Goal: Information Seeking & Learning: Learn about a topic

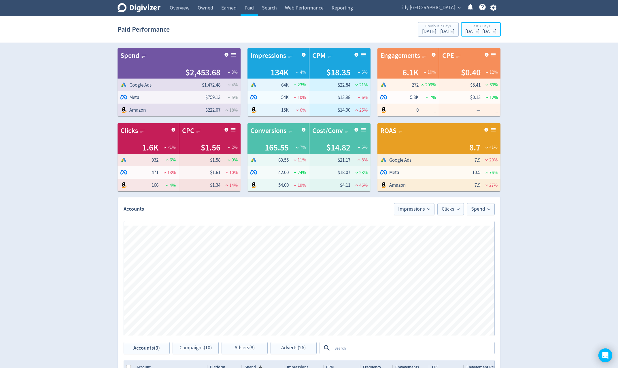
click at [497, 33] on div "Last 7 Days [DATE] - [DATE]" at bounding box center [480, 30] width 36 height 12
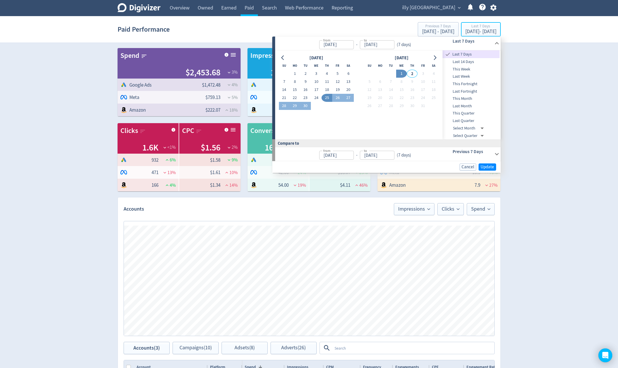
type input "[DATE]"
click at [296, 72] on button "1" at bounding box center [294, 74] width 11 height 8
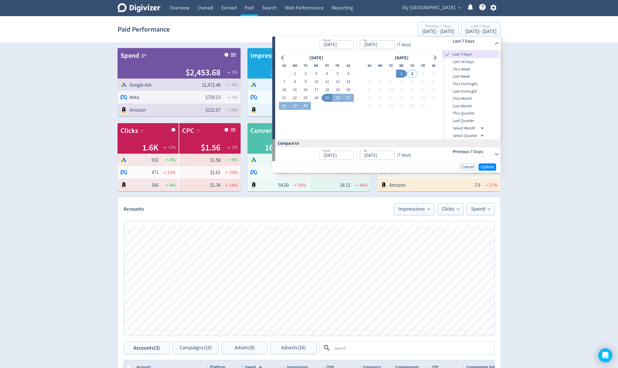
type input "[DATE]"
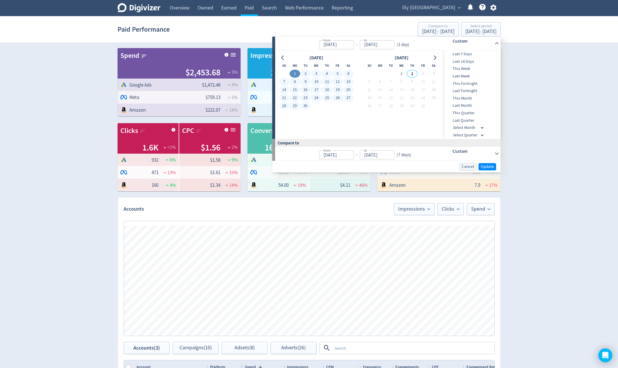
click at [309, 106] on button "30" at bounding box center [305, 106] width 11 height 8
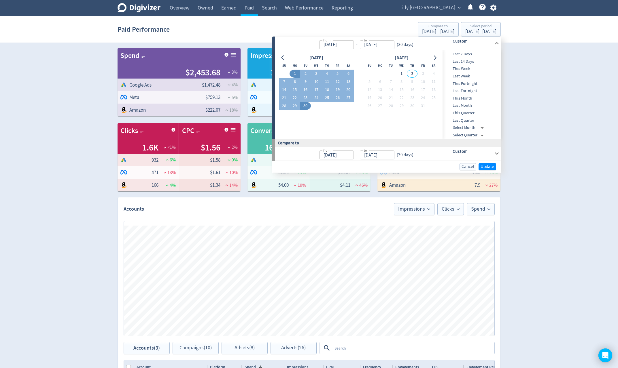
type input "[DATE]"
click at [460, 146] on div "Compare to" at bounding box center [386, 143] width 228 height 8
click at [458, 149] on h6 "Custom" at bounding box center [471, 151] width 39 height 7
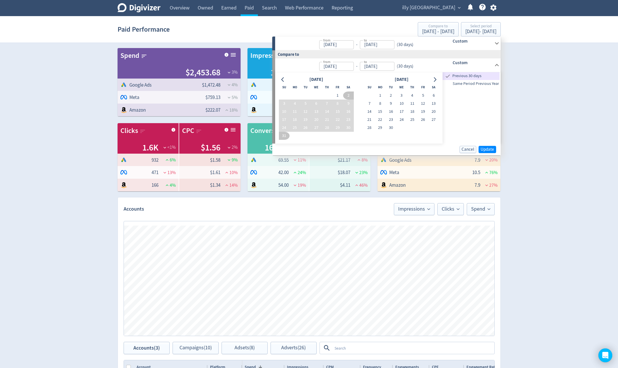
click at [488, 84] on span "Same Period Previous Year" at bounding box center [470, 84] width 57 height 6
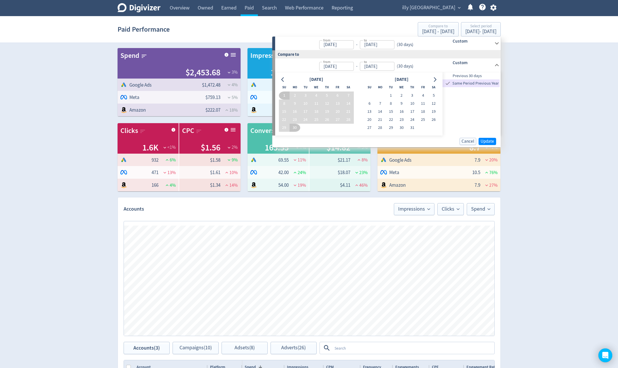
type input "[DATE]"
click at [487, 144] on span "Update" at bounding box center [487, 141] width 14 height 4
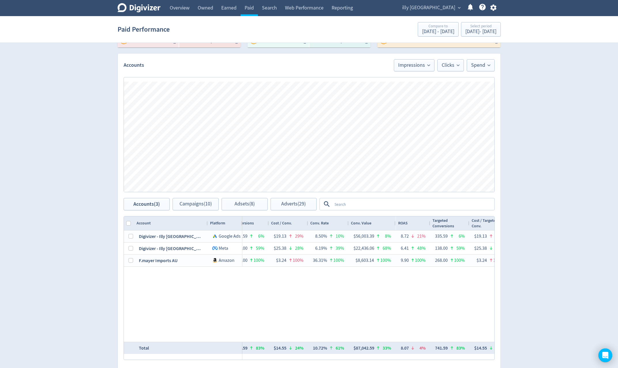
scroll to position [0, 651]
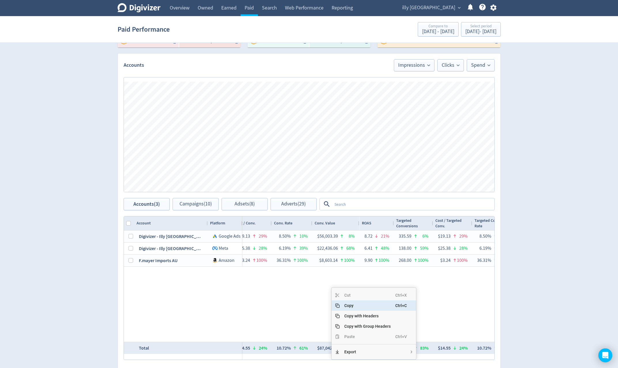
click at [306, 298] on div "$6,420.65 36% 243,907 10% $26.32 52% — 493 93% $13.02 29% 0.20% 115% 222 1288% …" at bounding box center [368, 286] width 252 height 111
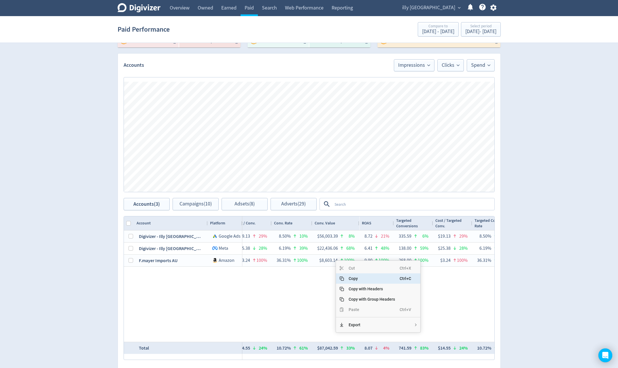
click at [353, 281] on span "Copy" at bounding box center [372, 279] width 56 height 10
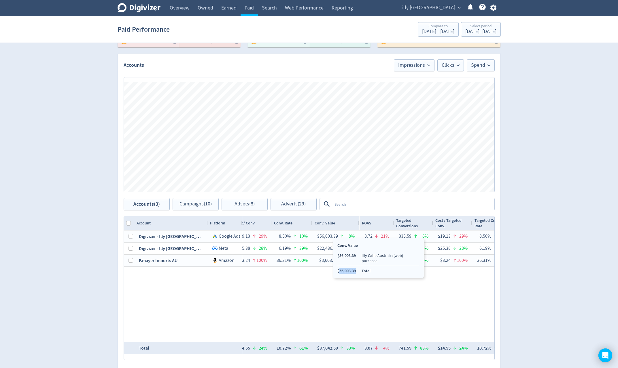
copy li "56,003.39"
drag, startPoint x: 357, startPoint y: 267, endPoint x: 340, endPoint y: 267, distance: 16.7
click at [340, 267] on ul "$56,003.39 Illy Caffe Australia (web) purchase $56,003.39 Total" at bounding box center [378, 263] width 82 height 21
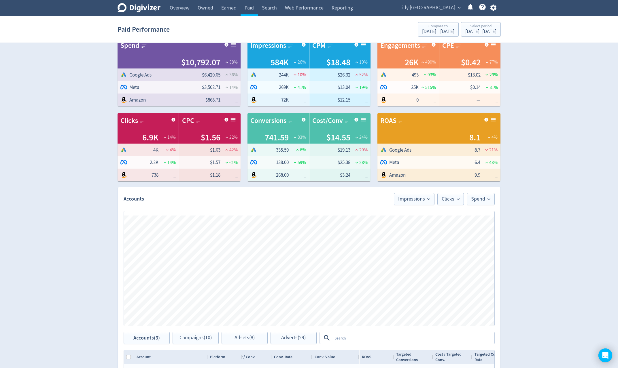
scroll to position [0, 0]
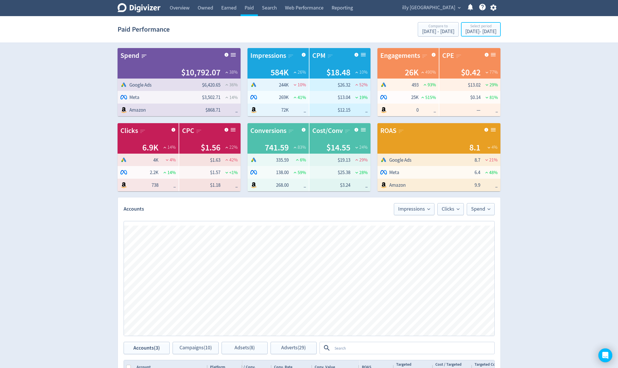
click at [466, 29] on div "Select period" at bounding box center [480, 26] width 31 height 5
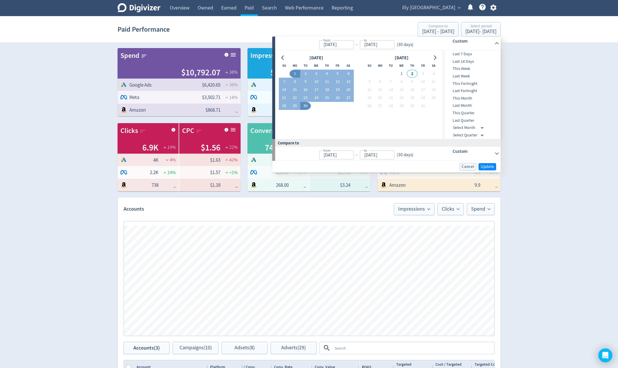
click at [496, 153] on icon at bounding box center [497, 154] width 8 height 8
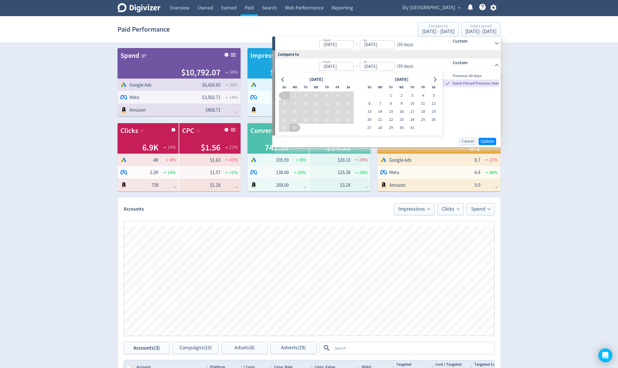
click at [297, 113] on button "16" at bounding box center [294, 112] width 11 height 8
type input "[DATE]"
click at [294, 129] on button "30" at bounding box center [294, 128] width 11 height 8
type input "[DATE]"
click at [486, 77] on span "Previous 30 days" at bounding box center [470, 76] width 57 height 6
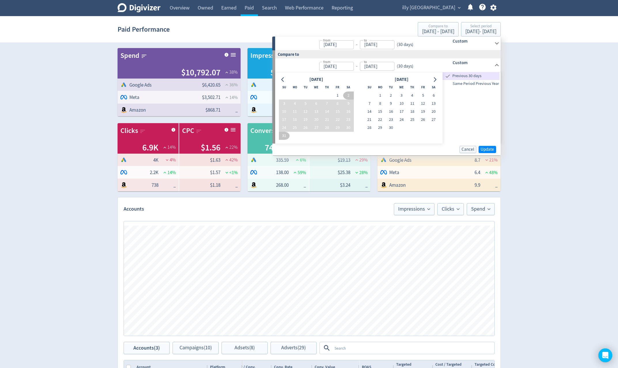
type input "[DATE]"
click at [475, 46] on div "Custom" at bounding box center [464, 44] width 57 height 14
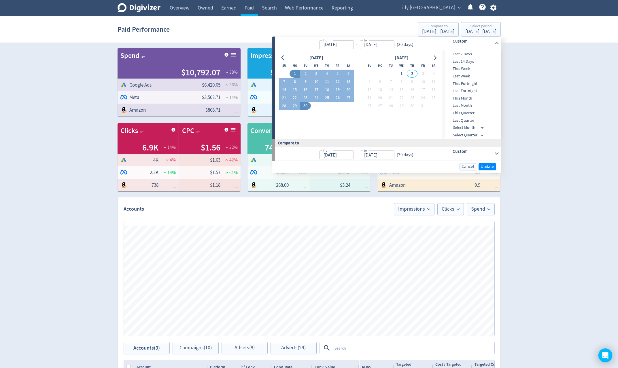
click at [304, 88] on button "16" at bounding box center [305, 90] width 11 height 8
type input "[DATE]"
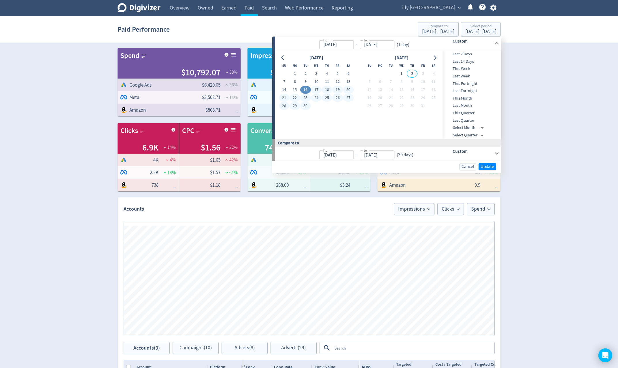
drag, startPoint x: 304, startPoint y: 105, endPoint x: 364, endPoint y: 115, distance: 61.2
click at [304, 105] on button "30" at bounding box center [305, 106] width 11 height 8
type input "[DATE]"
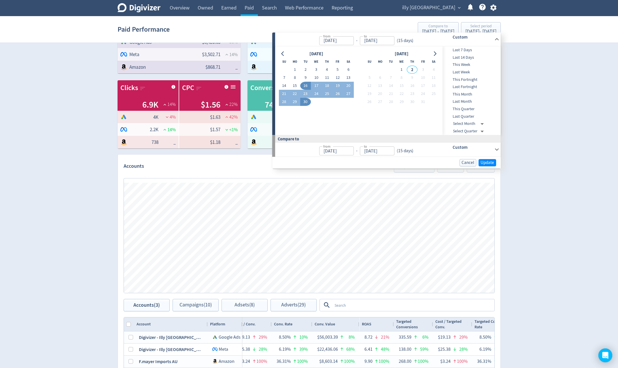
scroll to position [58, 0]
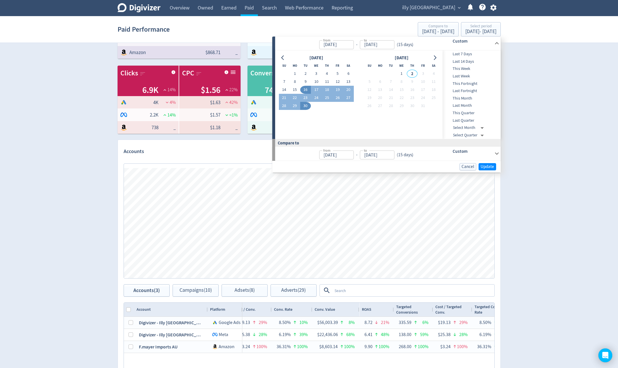
drag, startPoint x: 486, startPoint y: 150, endPoint x: 492, endPoint y: 153, distance: 7.1
click at [486, 150] on h6 "Custom" at bounding box center [471, 151] width 39 height 7
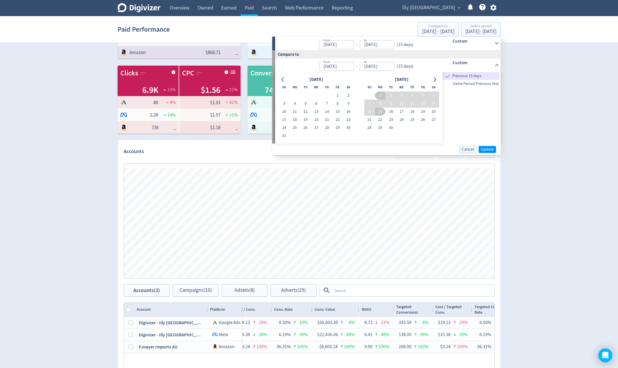
click at [491, 151] on span "Update" at bounding box center [487, 149] width 14 height 4
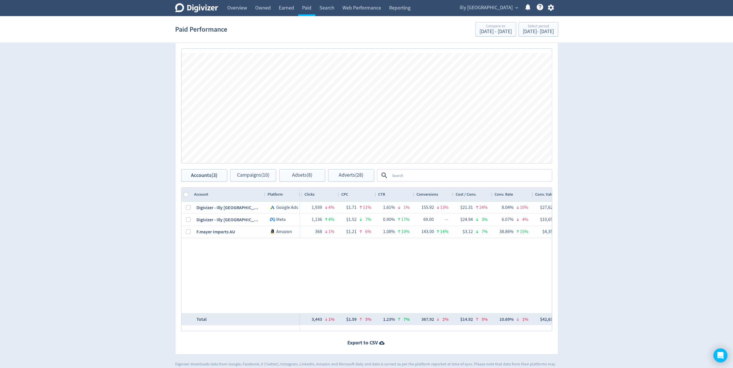
scroll to position [0, 424]
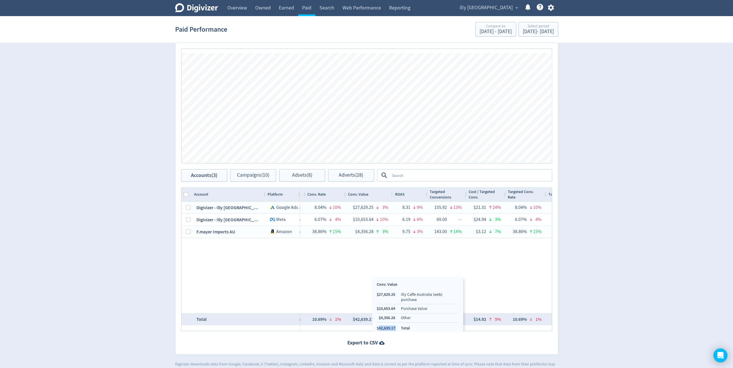
drag, startPoint x: 396, startPoint y: 322, endPoint x: 378, endPoint y: 324, distance: 17.7
click at [378, 324] on ul "$27,629.25 Illy Caffe Australia (web) purchase $10,653.64 Purchase Value $4,356…" at bounding box center [418, 311] width 82 height 39
copy li "42,639.17"
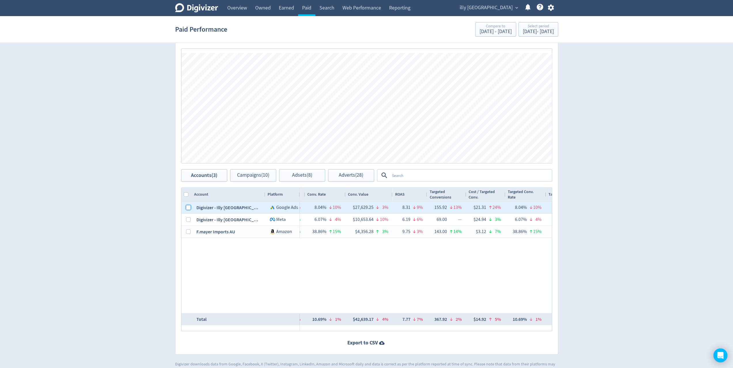
drag, startPoint x: 189, startPoint y: 206, endPoint x: 467, endPoint y: 355, distance: 315.0
click at [189, 206] on input "Press Space to toggle row selection (unchecked)" at bounding box center [188, 207] width 5 height 5
checkbox input "true"
checkbox input "false"
click at [189, 220] on input "Press Space to toggle row selection (unchecked)" at bounding box center [188, 219] width 5 height 5
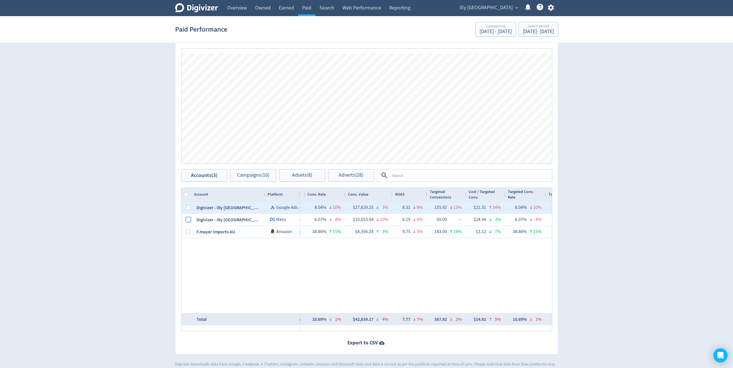
checkbox input "true"
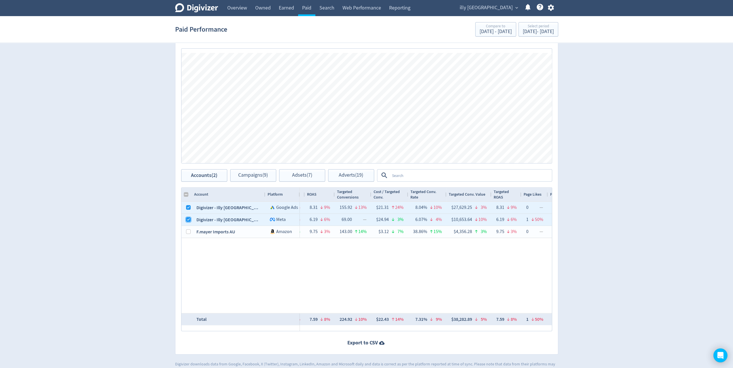
scroll to position [0, 628]
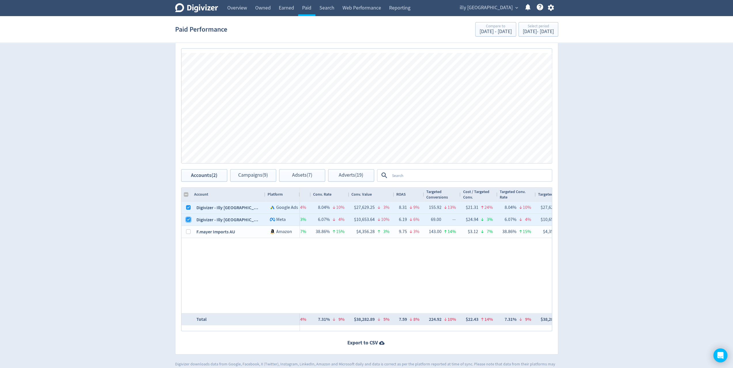
checkbox input "false"
copy li "38,282.89"
drag, startPoint x: 399, startPoint y: 323, endPoint x: 381, endPoint y: 323, distance: 18.5
click at [381, 323] on ul "$27,629.25 Illy Caffe Australia (web) purchase $10,653.64 Purchase Value $38,28…" at bounding box center [419, 316] width 82 height 30
click at [227, 10] on link "Overview" at bounding box center [237, 8] width 28 height 16
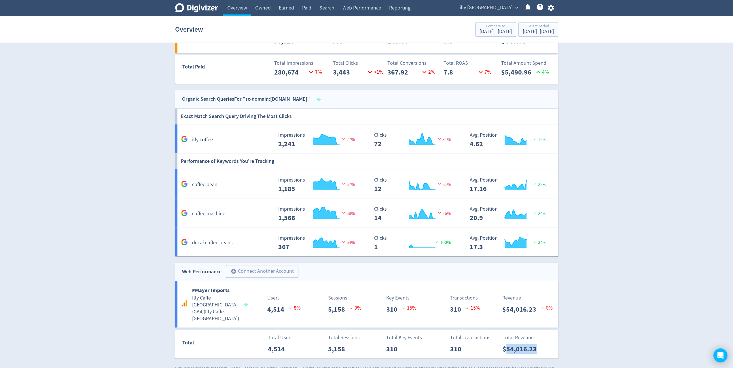
drag, startPoint x: 539, startPoint y: 342, endPoint x: 510, endPoint y: 343, distance: 29.4
click at [509, 344] on p "$54,016.23" at bounding box center [522, 349] width 39 height 10
copy p "4,016.23"
click at [505, 344] on p "$54,016.23" at bounding box center [522, 349] width 39 height 10
copy p "54,016.23"
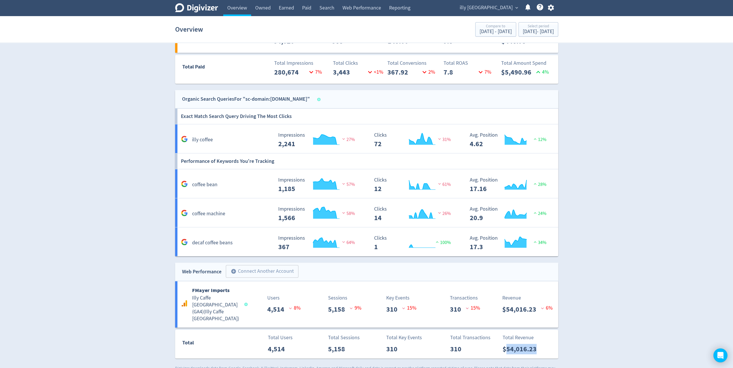
click at [522, 344] on p "$54,016.23" at bounding box center [522, 349] width 39 height 10
drag, startPoint x: 541, startPoint y: 341, endPoint x: 507, endPoint y: 343, distance: 34.0
click at [507, 343] on div "Total Revenue $54,016.23" at bounding box center [528, 344] width 59 height 20
copy p "54,016.23"
click at [305, 8] on link "Paid" at bounding box center [306, 8] width 17 height 16
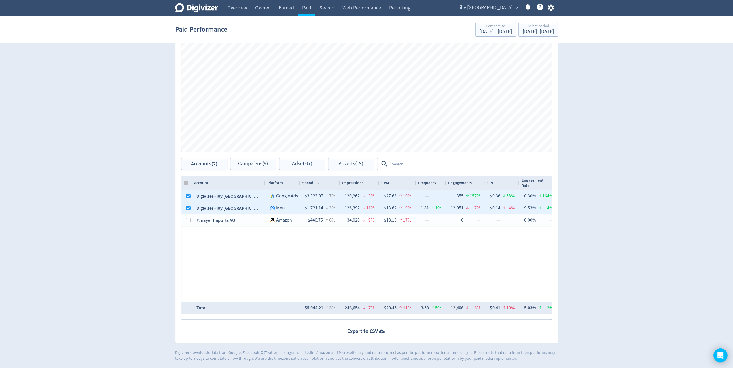
checkbox input "false"
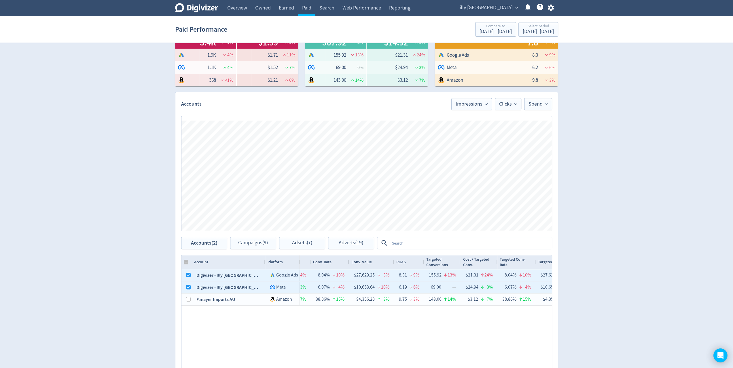
scroll to position [173, 0]
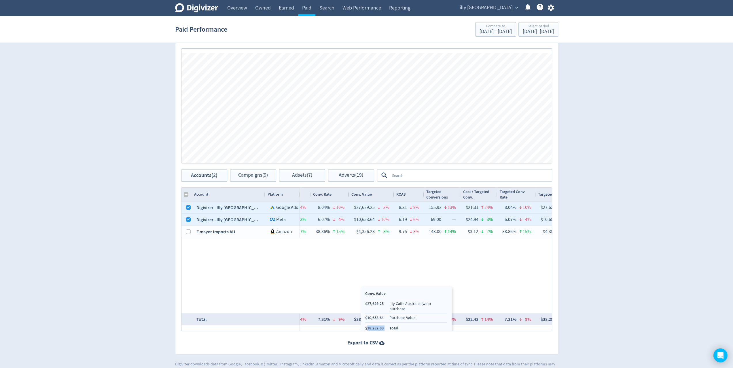
copy li "38,282.89"
drag, startPoint x: 388, startPoint y: 324, endPoint x: 367, endPoint y: 324, distance: 20.7
click at [367, 324] on ul "$27,629.25 Illy Caffe Australia (web) purchase $10,653.64 Purchase Value $38,28…" at bounding box center [406, 316] width 82 height 30
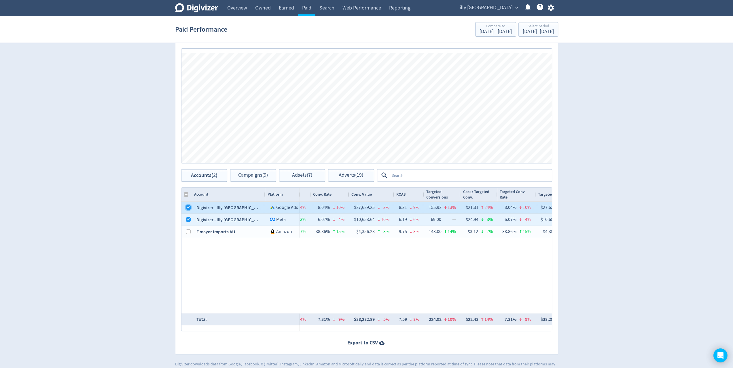
click at [186, 207] on input "Press Space to toggle row selection (checked)" at bounding box center [188, 207] width 5 height 5
checkbox input "false"
click at [189, 219] on input "Press Space to toggle row selection (checked)" at bounding box center [188, 219] width 5 height 5
checkbox input "false"
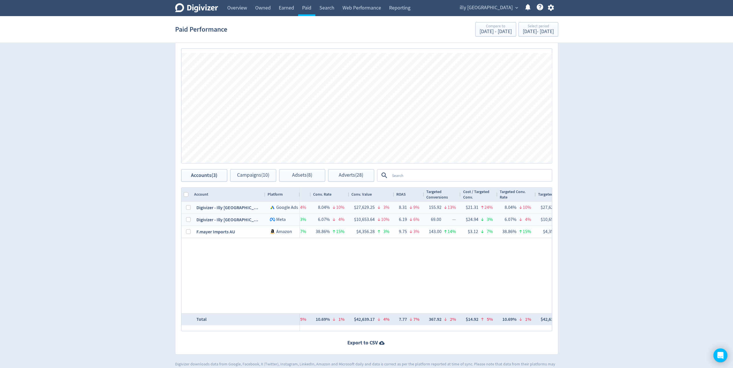
click at [238, 8] on link "Overview" at bounding box center [237, 8] width 28 height 16
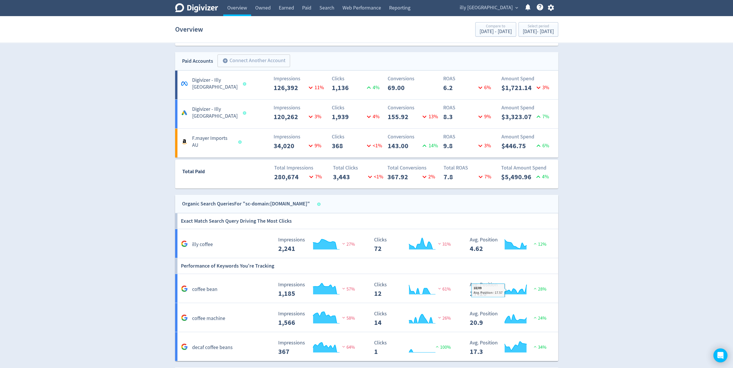
scroll to position [400, 0]
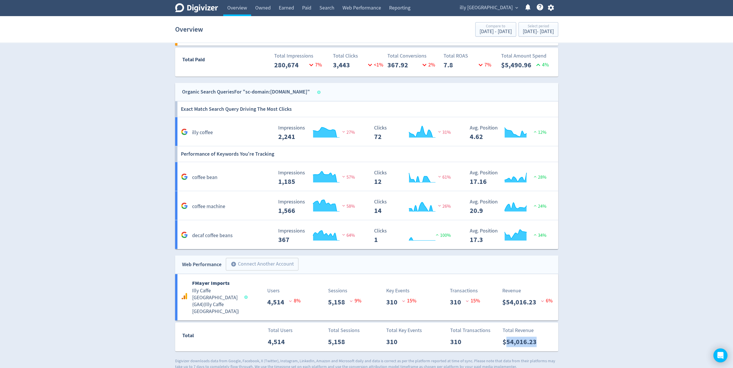
drag, startPoint x: 534, startPoint y: 335, endPoint x: 505, endPoint y: 334, distance: 28.5
click at [505, 334] on div "Total Revenue $54,016.23" at bounding box center [528, 337] width 59 height 20
copy p "54,016.23"
click at [313, 6] on link "Paid" at bounding box center [306, 8] width 17 height 16
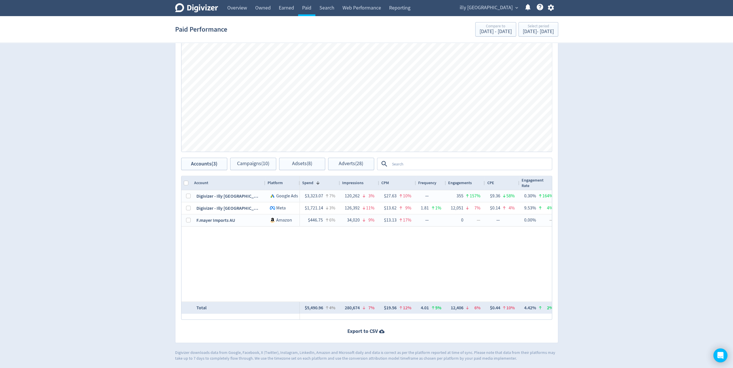
click at [612, 237] on div "Digivizer Logo [PERSON_NAME] Logo Overview Owned Earned Paid Search Web Perform…" at bounding box center [366, 89] width 733 height 546
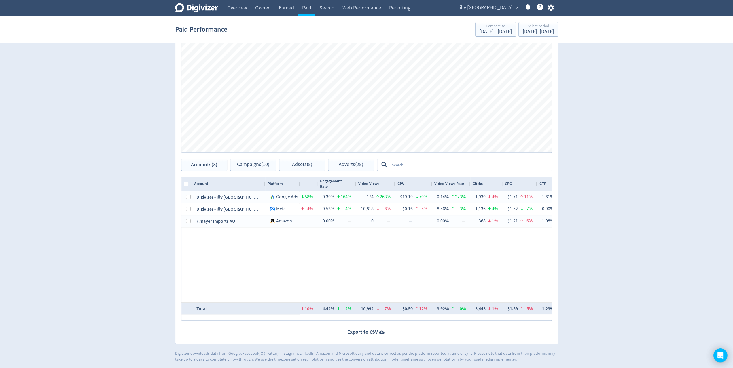
scroll to position [0, 228]
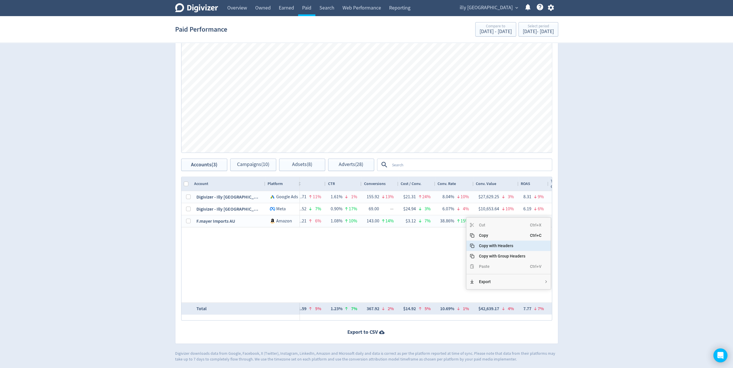
click at [490, 241] on span "Copy with Headers" at bounding box center [502, 246] width 56 height 10
click at [492, 240] on span "Copy" at bounding box center [502, 240] width 56 height 10
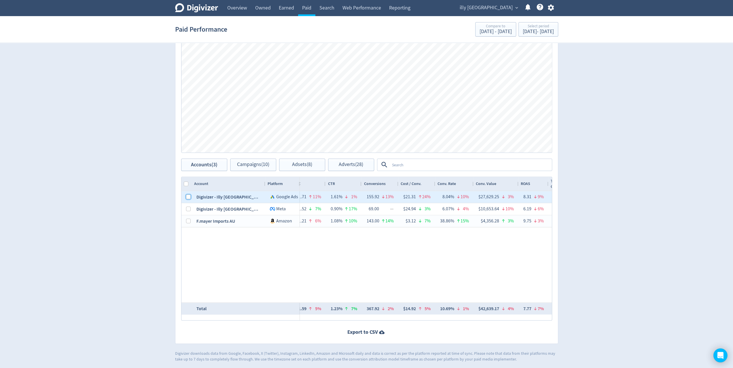
drag, startPoint x: 187, startPoint y: 197, endPoint x: 439, endPoint y: 331, distance: 285.6
click at [187, 197] on input "Press Space to toggle row selection (unchecked)" at bounding box center [188, 197] width 5 height 5
checkbox input "true"
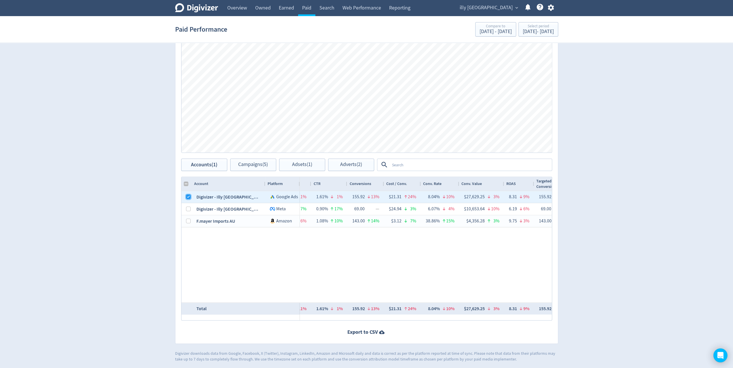
scroll to position [0, 446]
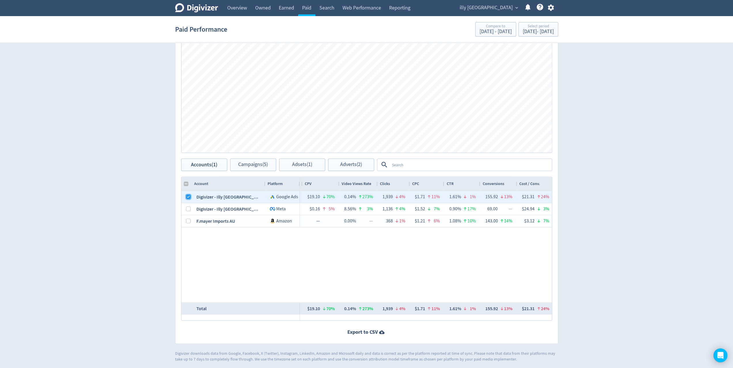
checkbox input "false"
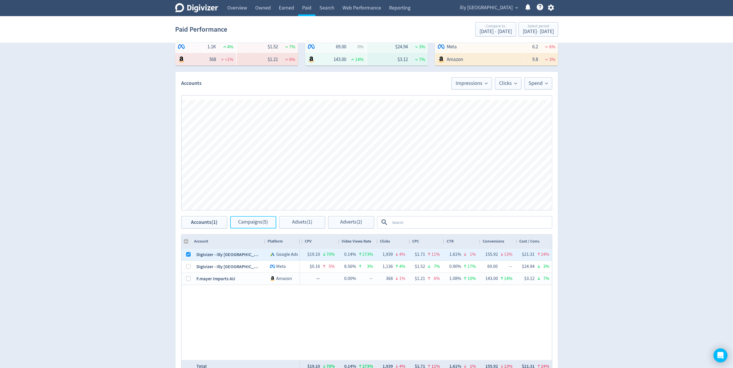
click at [266, 220] on span "Campaigns (5)" at bounding box center [253, 222] width 30 height 5
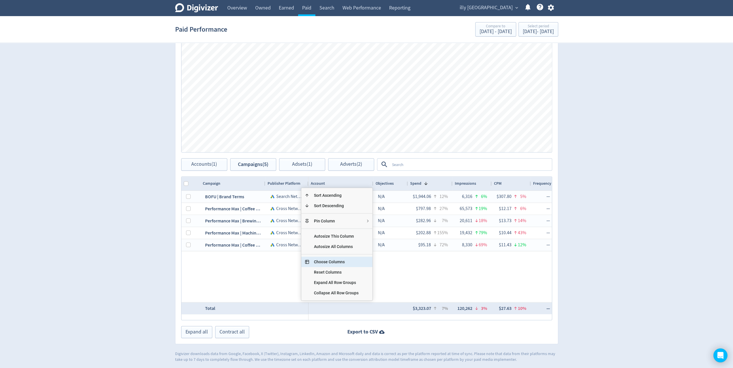
click at [354, 262] on span "Choose Columns" at bounding box center [336, 262] width 54 height 10
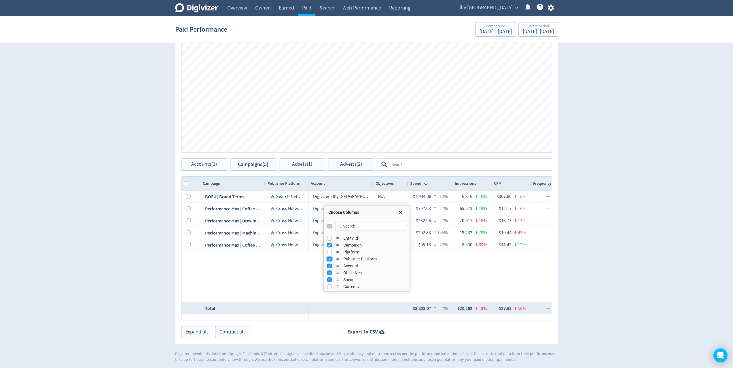
click at [330, 259] on input "Press SPACE to toggle visibility (visible)" at bounding box center [329, 259] width 5 height 5
checkbox input "false"
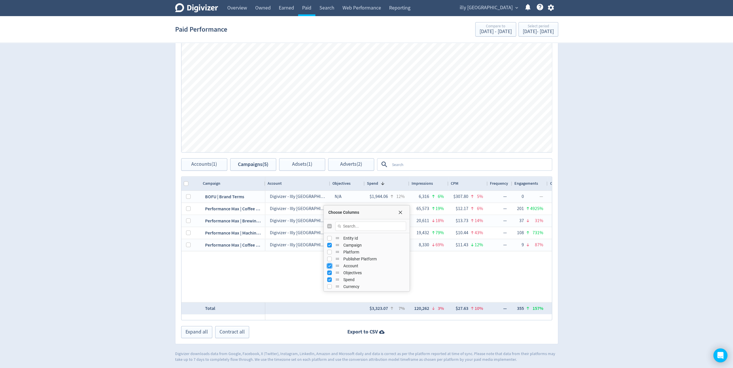
click at [328, 264] on input "Press SPACE to toggle visibility (visible)" at bounding box center [329, 266] width 5 height 5
checkbox input "false"
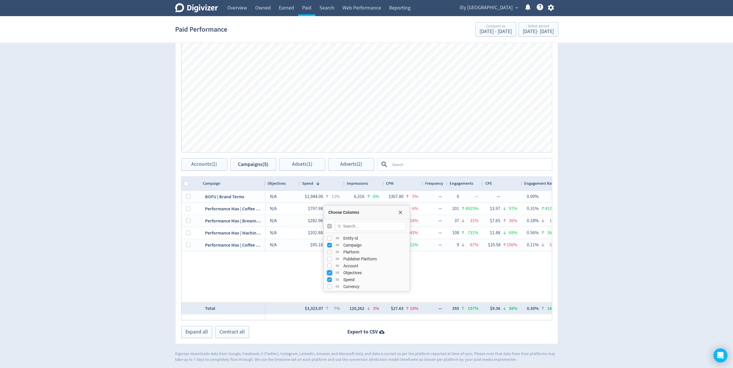
drag, startPoint x: 328, startPoint y: 271, endPoint x: 343, endPoint y: 257, distance: 20.4
click at [329, 271] on input "Press SPACE to toggle visibility (visible)" at bounding box center [329, 273] width 5 height 5
checkbox input "false"
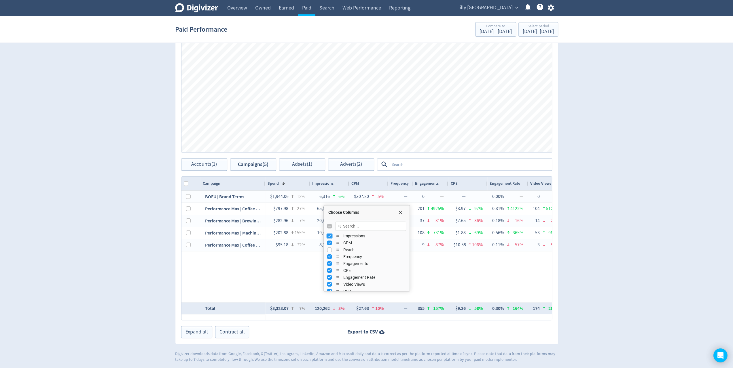
click at [329, 234] on input "Press SPACE to toggle visibility (visible)" at bounding box center [329, 236] width 5 height 5
checkbox input "false"
click at [329, 242] on input "Press SPACE to toggle visibility (visible)" at bounding box center [329, 243] width 5 height 5
checkbox input "false"
click at [329, 257] on input "Press SPACE to toggle visibility (visible)" at bounding box center [329, 257] width 5 height 5
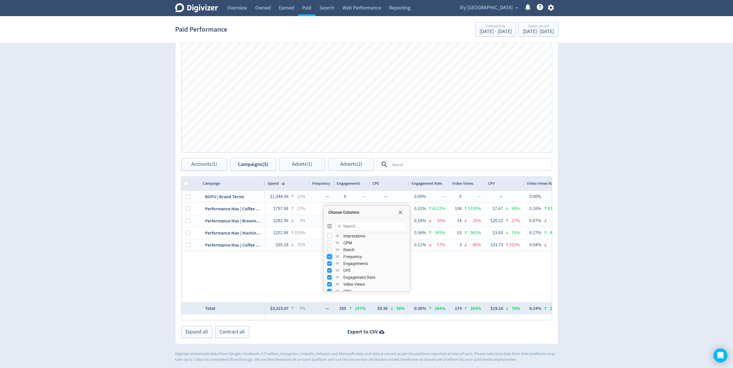
checkbox input "false"
click at [329, 262] on input "Press SPACE to toggle visibility (visible)" at bounding box center [329, 263] width 5 height 5
checkbox input "false"
click at [328, 275] on input "Press SPACE to toggle visibility (visible)" at bounding box center [329, 277] width 5 height 5
checkbox input "false"
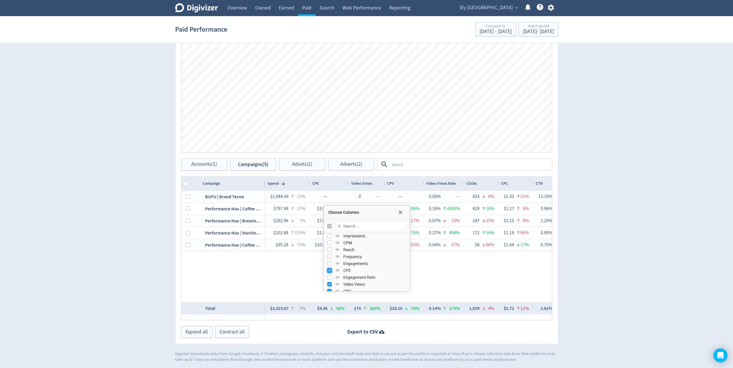
click at [329, 269] on input "Press SPACE to toggle visibility (visible)" at bounding box center [329, 270] width 5 height 5
checkbox input "false"
click at [329, 284] on input "Press SPACE to toggle visibility (visible)" at bounding box center [329, 284] width 5 height 5
checkbox input "false"
click at [329, 234] on input "Press SPACE to toggle visibility (visible)" at bounding box center [329, 234] width 5 height 5
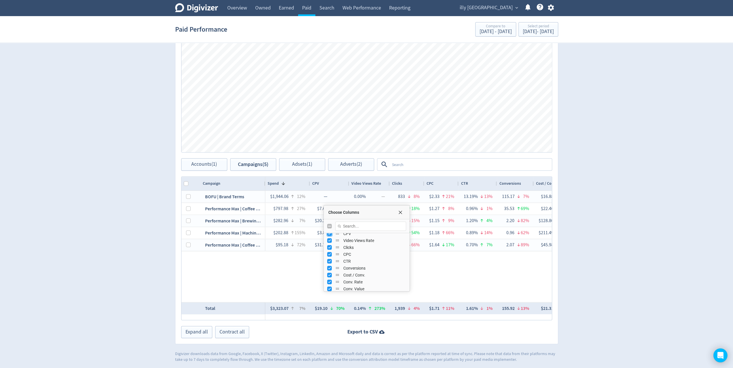
checkbox input "false"
click at [330, 239] on input "Press SPACE to toggle visibility (visible)" at bounding box center [329, 240] width 5 height 5
checkbox input "false"
click at [330, 274] on input "Press SPACE to toggle visibility (visible)" at bounding box center [329, 274] width 5 height 5
checkbox input "false"
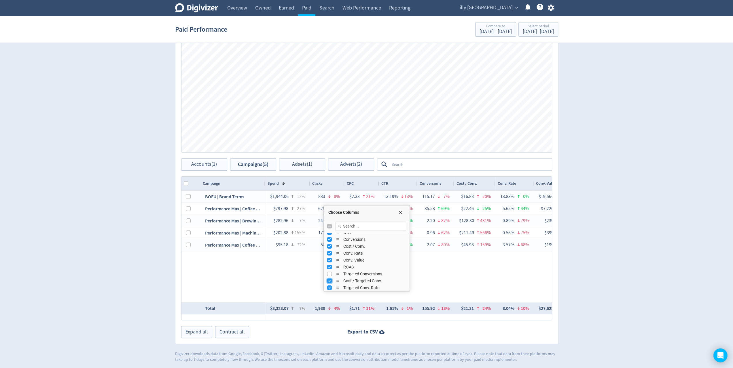
click at [329, 281] on input "Press SPACE to toggle visibility (visible)" at bounding box center [329, 281] width 5 height 5
checkbox input "false"
click at [327, 292] on div "$1,944.06 12% 833 8% $2.33 21% 13.19% 13% 115.17 7% $16.88 20% 13.83% 0% $19,56…" at bounding box center [408, 246] width 287 height 111
click at [328, 287] on input "Press SPACE to toggle visibility (visible)" at bounding box center [329, 288] width 5 height 5
checkbox input "false"
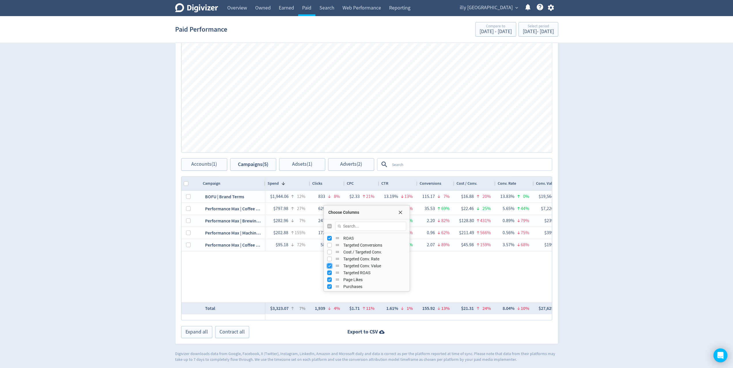
click at [329, 266] on input "Press SPACE to toggle visibility (visible)" at bounding box center [329, 266] width 5 height 5
checkbox input "false"
click at [329, 272] on input "Press SPACE to toggle visibility (visible)" at bounding box center [329, 273] width 5 height 5
checkbox input "false"
click at [329, 280] on input "Press SPACE to toggle visibility (visible)" at bounding box center [329, 280] width 5 height 5
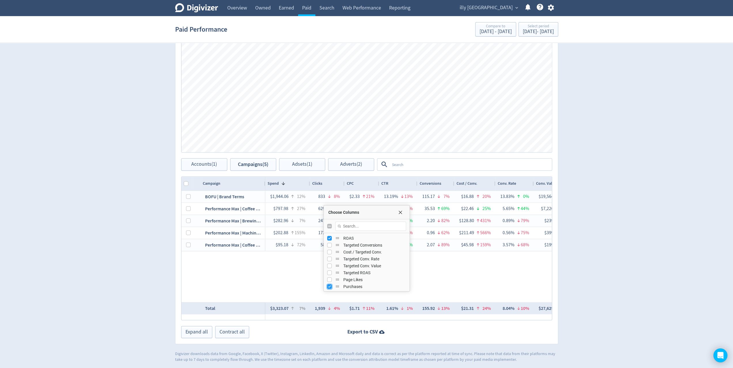
click at [329, 286] on input "Press SPACE to toggle visibility (visible)" at bounding box center [329, 287] width 5 height 5
checkbox input "false"
click at [331, 243] on input "Press SPACE to toggle visibility (visible)" at bounding box center [329, 245] width 5 height 5
checkbox input "false"
click at [329, 251] on input "Press SPACE to toggle visibility (visible)" at bounding box center [329, 252] width 5 height 5
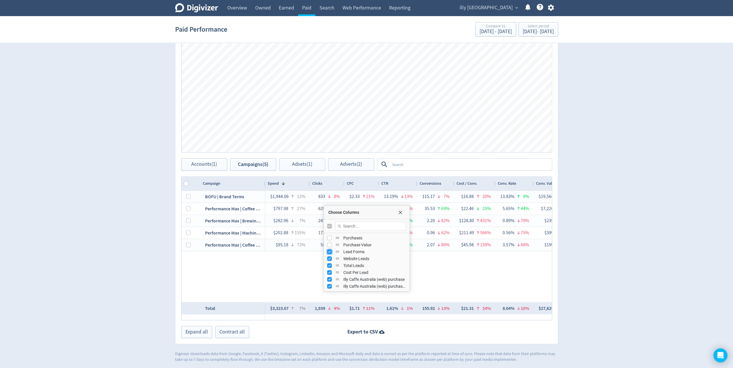
checkbox input "false"
click at [329, 257] on input "Press SPACE to toggle visibility (visible)" at bounding box center [329, 259] width 5 height 5
checkbox input "false"
click at [329, 265] on input "Press SPACE to toggle visibility (visible)" at bounding box center [329, 266] width 5 height 5
checkbox input "false"
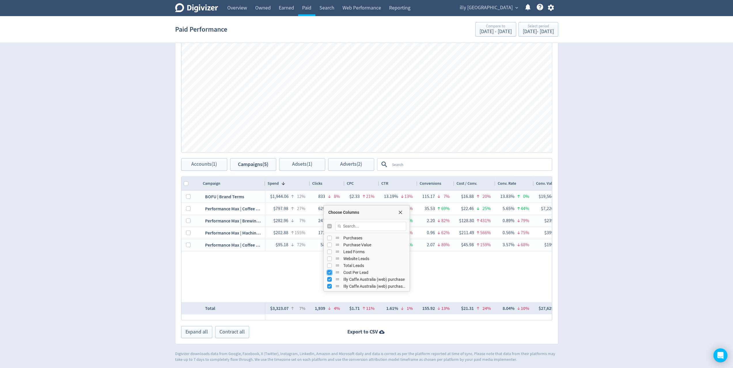
click at [328, 271] on input "Press SPACE to toggle visibility (visible)" at bounding box center [329, 272] width 5 height 5
checkbox input "false"
click at [328, 278] on input "Press SPACE to toggle visibility (visible)" at bounding box center [329, 279] width 5 height 5
checkbox input "false"
click at [328, 285] on input "Press SPACE to toggle visibility (visible)" at bounding box center [329, 286] width 5 height 5
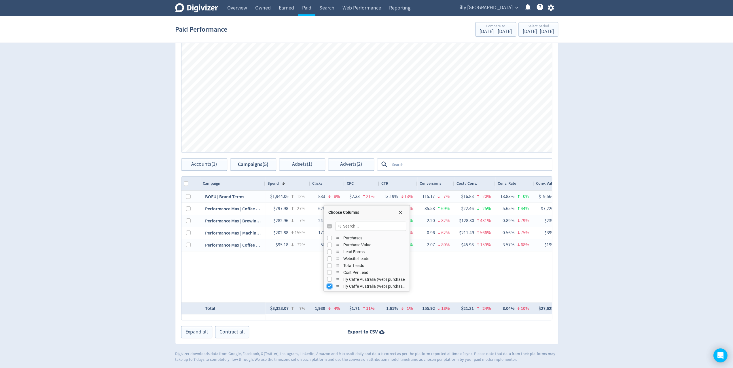
checkbox input "false"
click at [399, 211] on span "Choose Columns" at bounding box center [400, 212] width 5 height 5
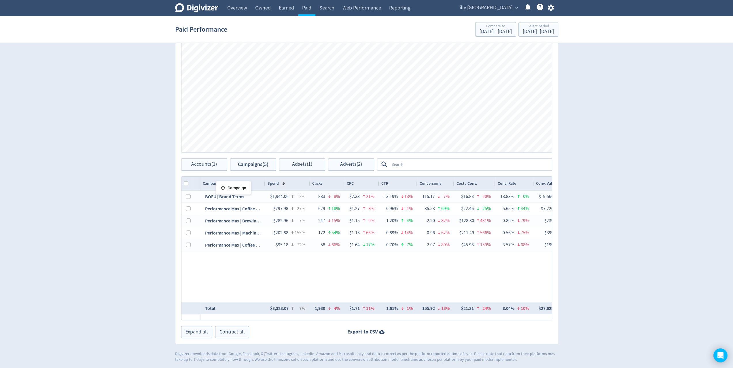
drag, startPoint x: 230, startPoint y: 182, endPoint x: 219, endPoint y: 183, distance: 11.9
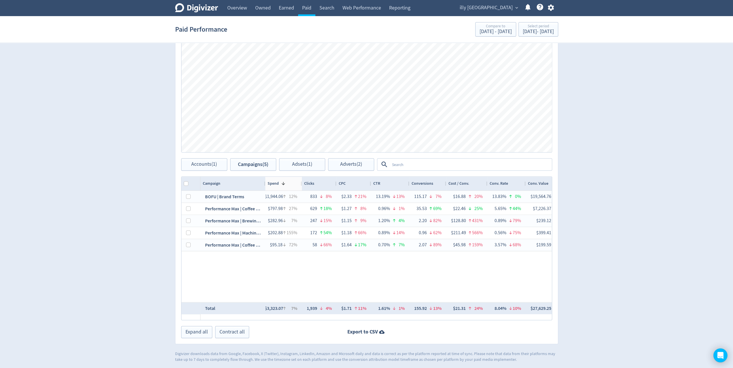
drag, startPoint x: 309, startPoint y: 184, endPoint x: 301, endPoint y: 184, distance: 8.1
click at [301, 184] on div at bounding box center [301, 184] width 2 height 14
click at [302, 182] on div at bounding box center [303, 184] width 2 height 14
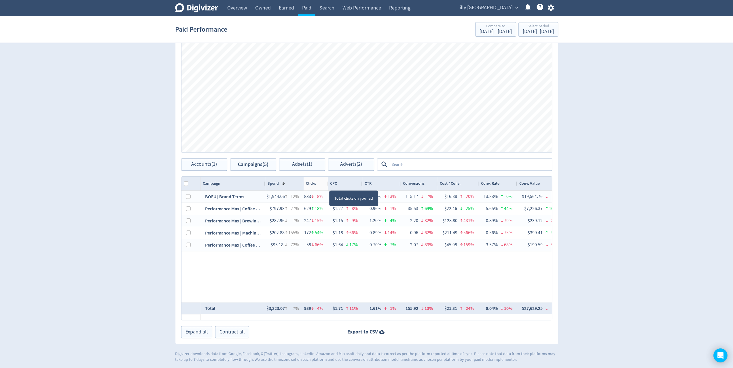
drag, startPoint x: 336, startPoint y: 185, endPoint x: 326, endPoint y: 185, distance: 10.4
click at [326, 185] on div at bounding box center [327, 184] width 2 height 14
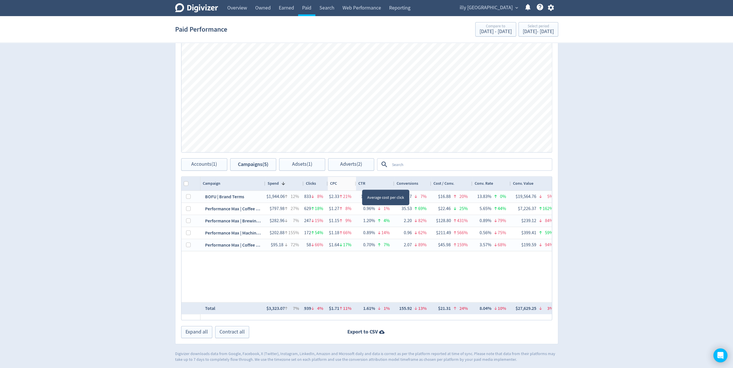
drag, startPoint x: 362, startPoint y: 184, endPoint x: 358, endPoint y: 183, distance: 3.5
click at [355, 184] on div at bounding box center [356, 184] width 2 height 14
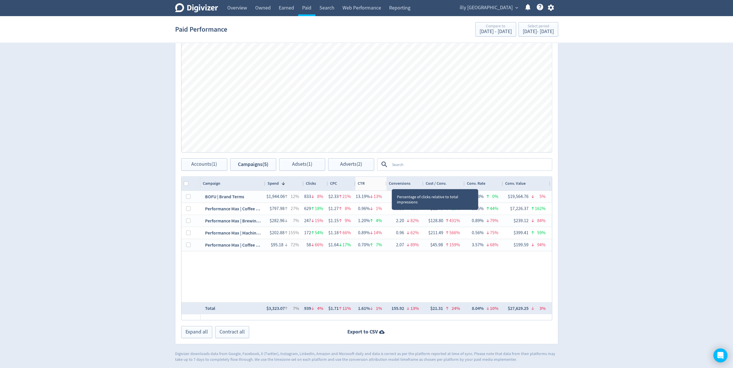
drag, startPoint x: 393, startPoint y: 183, endPoint x: 385, endPoint y: 183, distance: 7.2
click at [385, 183] on div at bounding box center [386, 184] width 2 height 14
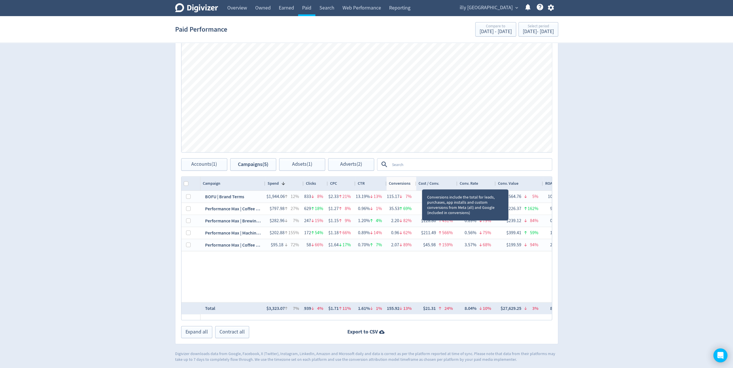
drag, startPoint x: 422, startPoint y: 183, endPoint x: 414, endPoint y: 183, distance: 7.2
click at [415, 183] on div at bounding box center [416, 184] width 2 height 14
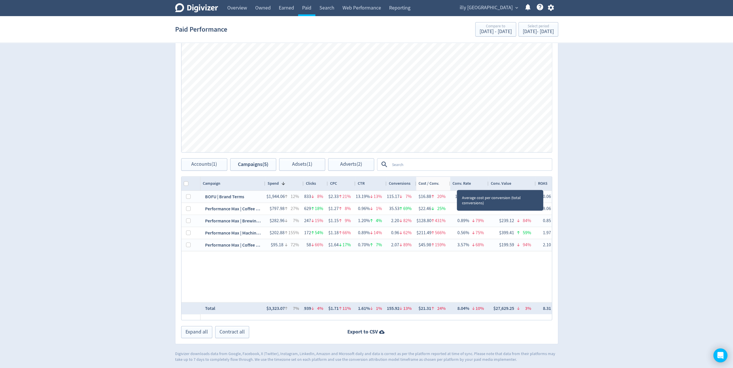
drag, startPoint x: 456, startPoint y: 184, endPoint x: 449, endPoint y: 183, distance: 7.3
click at [449, 183] on div at bounding box center [450, 184] width 2 height 14
drag, startPoint x: 488, startPoint y: 183, endPoint x: 481, endPoint y: 184, distance: 6.4
click at [481, 184] on div at bounding box center [482, 184] width 2 height 14
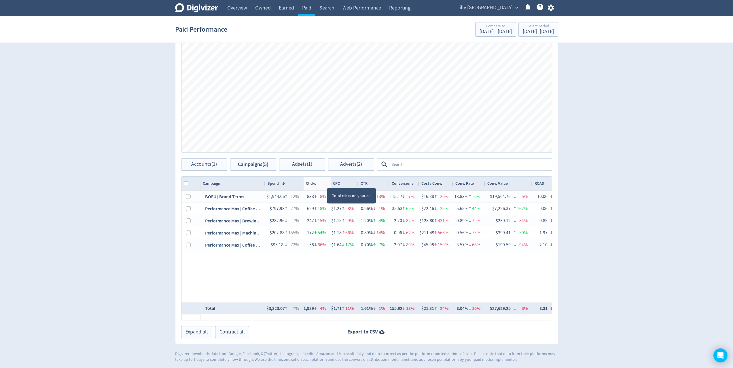
drag, startPoint x: 327, startPoint y: 182, endPoint x: 329, endPoint y: 182, distance: 2.9
click at [329, 182] on div at bounding box center [330, 184] width 2 height 14
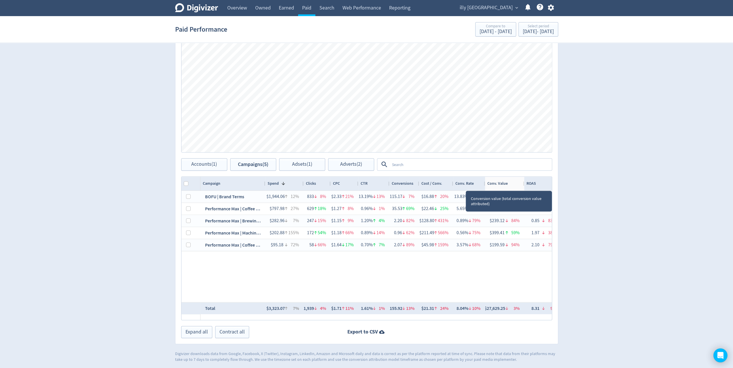
drag, startPoint x: 531, startPoint y: 183, endPoint x: 523, endPoint y: 183, distance: 8.4
click at [523, 183] on div at bounding box center [524, 184] width 2 height 14
click at [524, 183] on div at bounding box center [525, 184] width 2 height 14
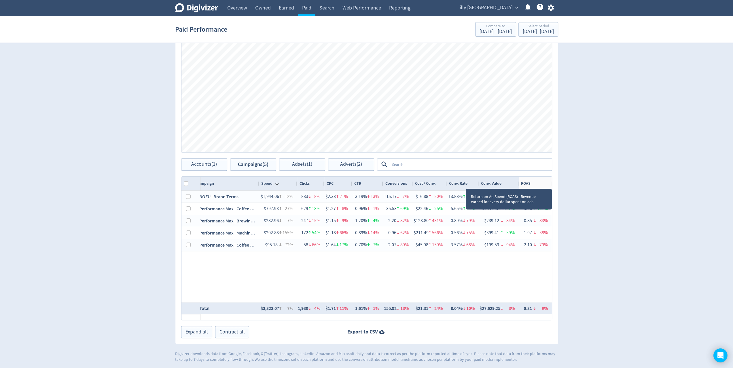
scroll to position [0, 6]
drag, startPoint x: 550, startPoint y: 183, endPoint x: 547, endPoint y: 184, distance: 3.9
click at [547, 184] on div "ROAS" at bounding box center [535, 184] width 33 height 14
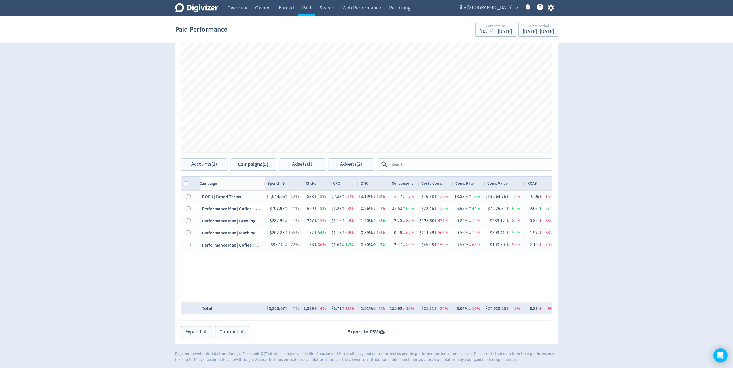
drag, startPoint x: 260, startPoint y: 183, endPoint x: 264, endPoint y: 183, distance: 3.2
click at [264, 183] on div at bounding box center [265, 184] width 2 height 14
click at [266, 184] on div at bounding box center [267, 184] width 2 height 14
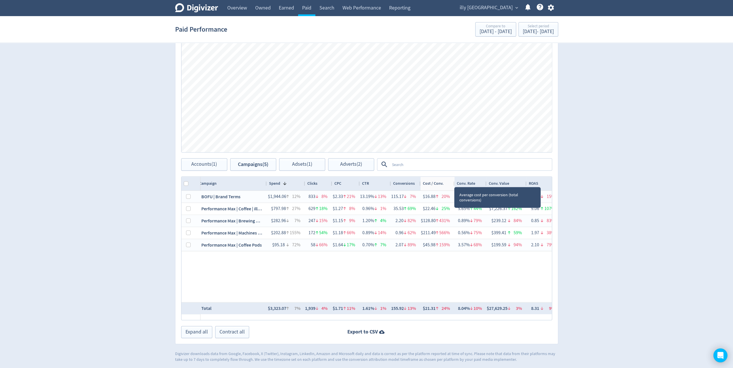
click at [454, 181] on div at bounding box center [454, 184] width 2 height 14
click at [524, 183] on div at bounding box center [525, 184] width 2 height 14
click at [523, 185] on div "Conv. Value" at bounding box center [505, 184] width 39 height 14
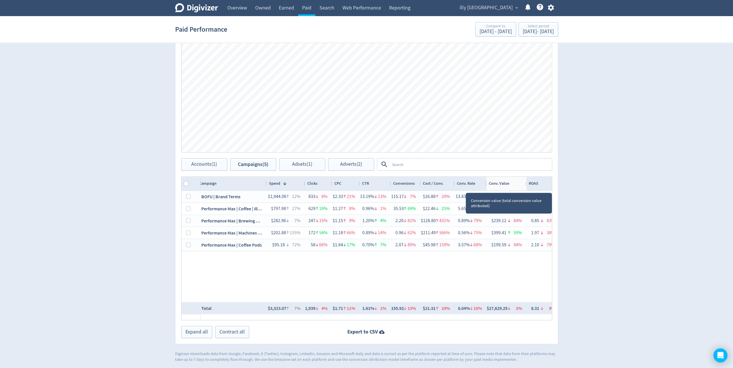
click at [525, 184] on div at bounding box center [526, 184] width 2 height 14
click at [484, 182] on div at bounding box center [485, 184] width 2 height 14
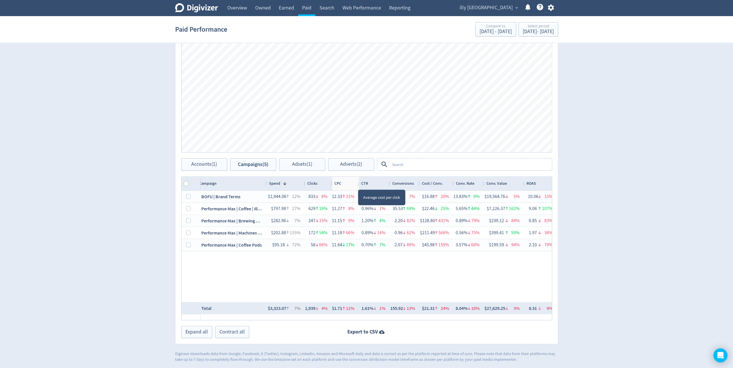
click at [357, 182] on div at bounding box center [358, 184] width 2 height 14
click at [330, 181] on div at bounding box center [331, 184] width 2 height 14
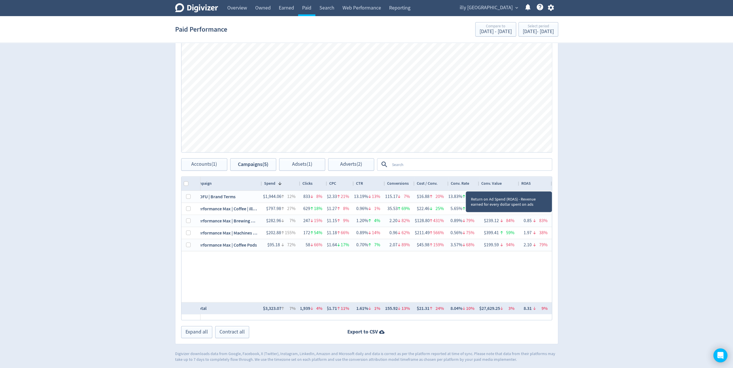
click at [548, 186] on div "ROAS" at bounding box center [535, 183] width 29 height 11
click at [549, 183] on div "ROAS 1" at bounding box center [535, 184] width 33 height 14
click at [548, 184] on div "ROAS 1" at bounding box center [536, 184] width 31 height 14
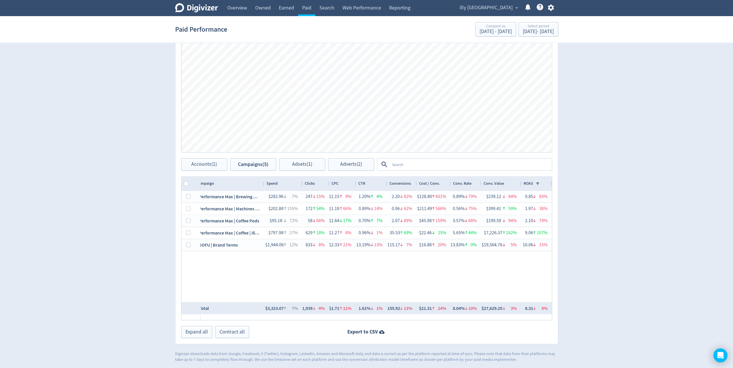
click at [282, 181] on div "Spend" at bounding box center [283, 183] width 34 height 11
click at [294, 187] on div "Spend 1" at bounding box center [283, 183] width 34 height 11
click at [691, 118] on div "Digivizer Logo [PERSON_NAME] Logo Overview Owned Earned Paid Search Web Perform…" at bounding box center [366, 89] width 733 height 546
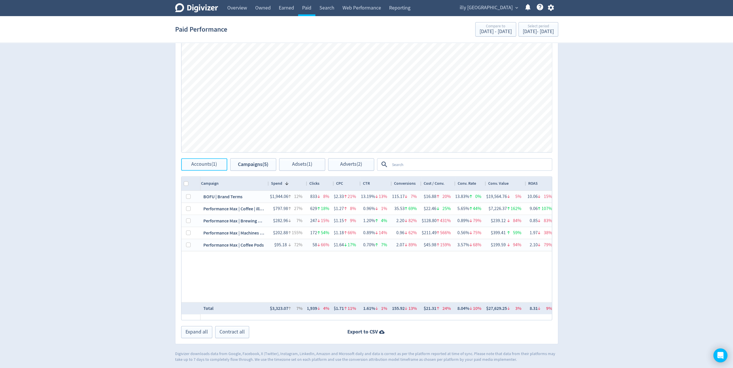
click at [187, 161] on button "Accounts (1)" at bounding box center [204, 164] width 46 height 12
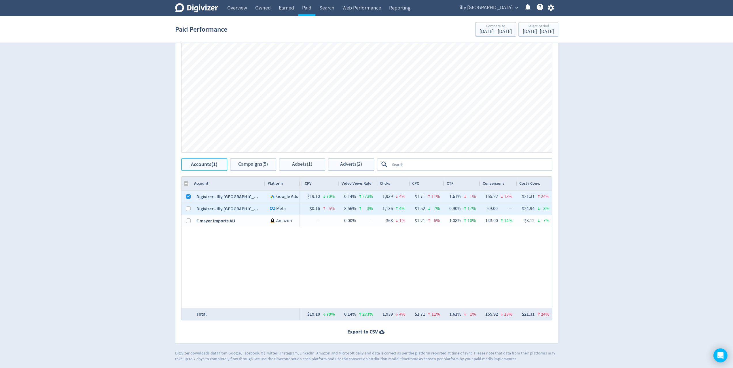
checkbox input "false"
click at [187, 207] on input "Press Space to toggle row selection (unchecked)" at bounding box center [188, 208] width 5 height 5
checkbox input "true"
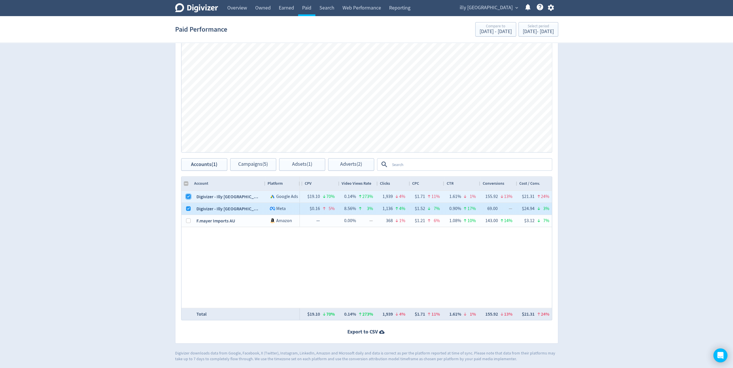
click at [189, 198] on input "Press Space to toggle row selection (checked)" at bounding box center [188, 196] width 5 height 5
checkbox input "false"
click at [257, 163] on span "Campaigns (5)" at bounding box center [253, 164] width 30 height 5
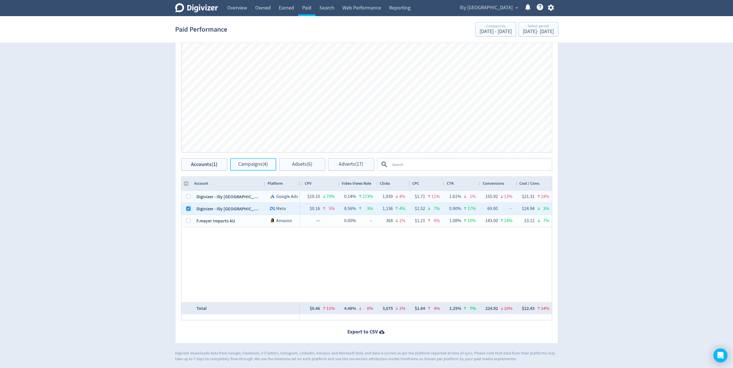
scroll to position [183, 0]
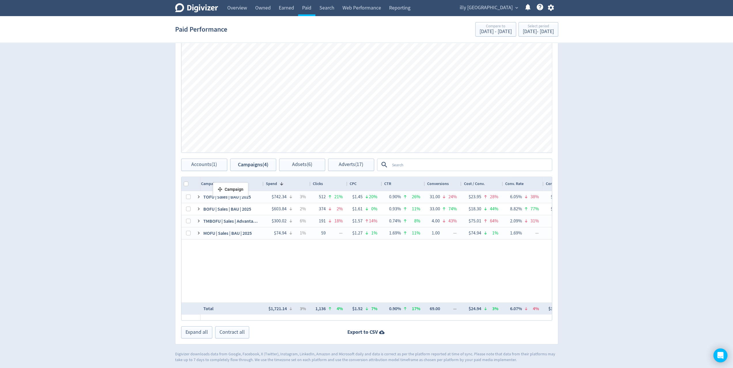
drag, startPoint x: 236, startPoint y: 182, endPoint x: 216, endPoint y: 185, distance: 20.0
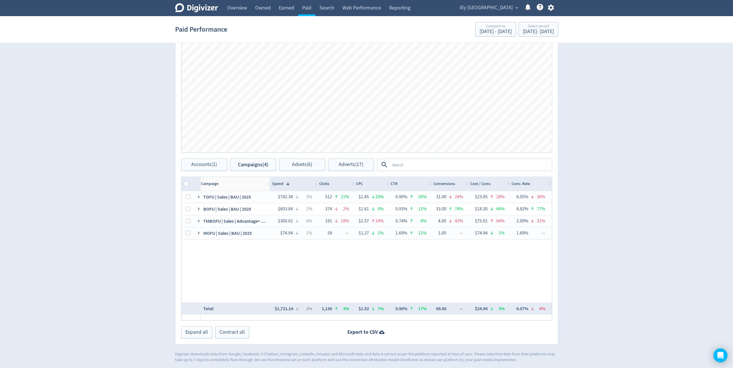
drag, startPoint x: 261, startPoint y: 185, endPoint x: 268, endPoint y: 185, distance: 6.4
click at [268, 185] on div at bounding box center [269, 184] width 2 height 14
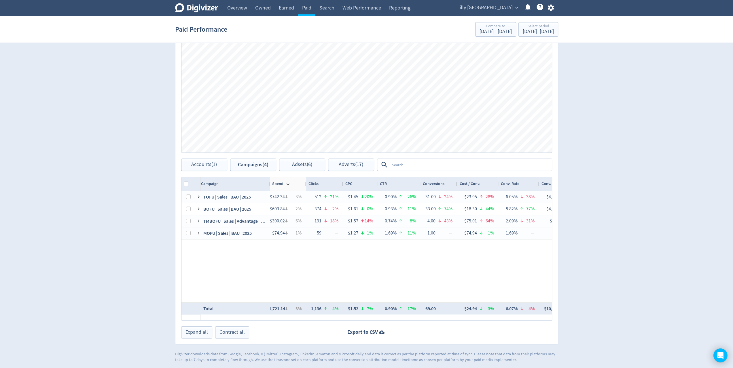
drag, startPoint x: 315, startPoint y: 183, endPoint x: 304, endPoint y: 184, distance: 10.7
click at [305, 184] on div at bounding box center [306, 184] width 2 height 14
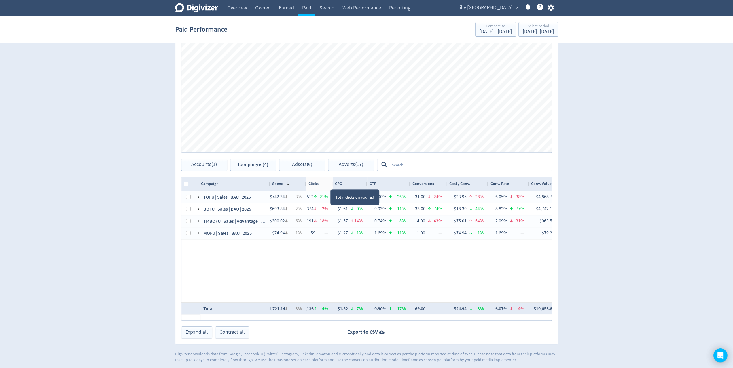
drag, startPoint x: 342, startPoint y: 184, endPoint x: 332, endPoint y: 184, distance: 10.4
click at [332, 184] on div at bounding box center [332, 184] width 2 height 14
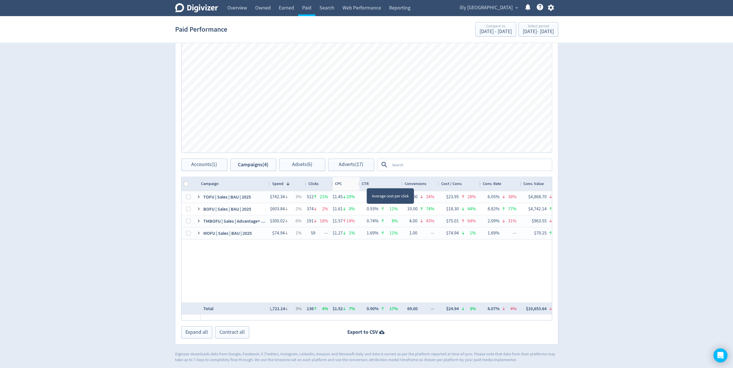
drag, startPoint x: 366, startPoint y: 183, endPoint x: 358, endPoint y: 183, distance: 7.8
click at [358, 183] on div at bounding box center [359, 184] width 2 height 14
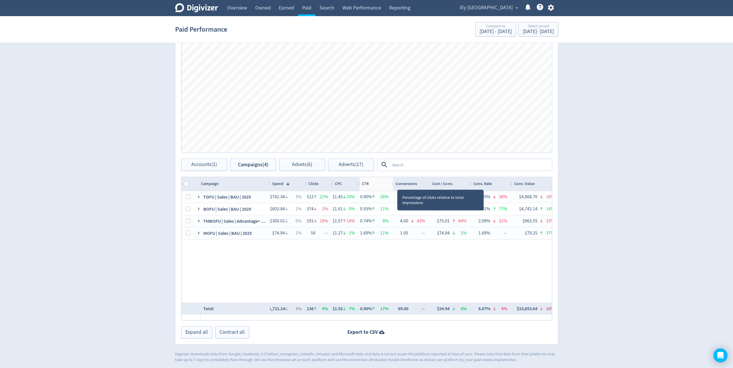
drag, startPoint x: 400, startPoint y: 184, endPoint x: 391, endPoint y: 184, distance: 9.2
click at [392, 184] on div at bounding box center [393, 184] width 2 height 14
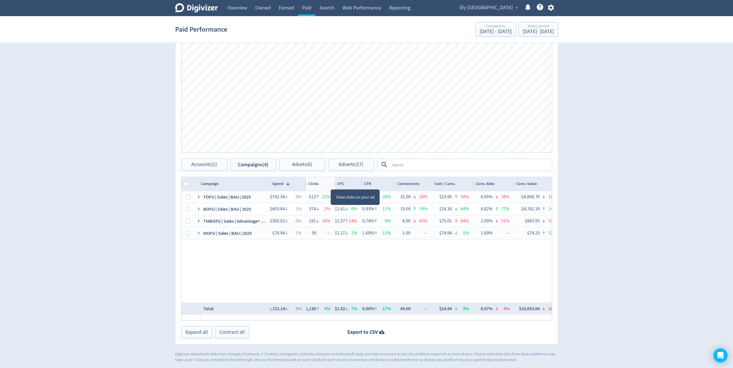
click at [334, 183] on div at bounding box center [334, 184] width 2 height 14
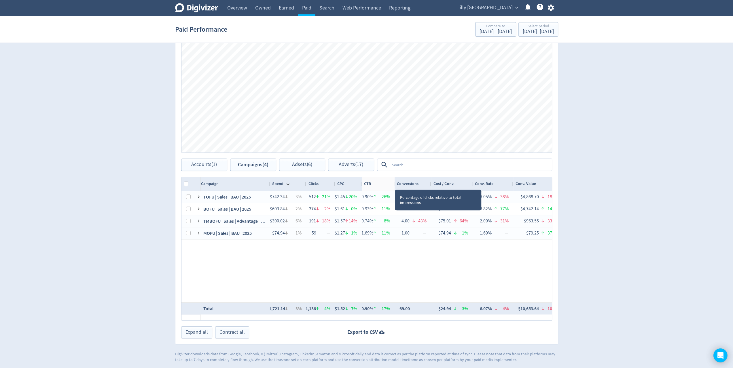
click at [394, 184] on div at bounding box center [394, 184] width 2 height 14
click at [394, 183] on div at bounding box center [395, 184] width 2 height 14
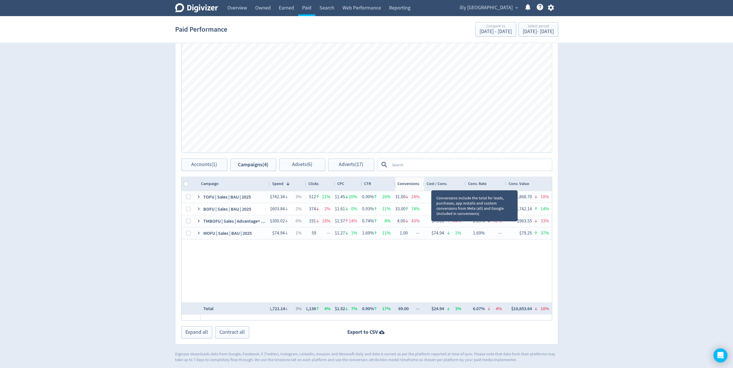
drag, startPoint x: 431, startPoint y: 184, endPoint x: 423, endPoint y: 183, distance: 7.5
click at [423, 183] on div at bounding box center [424, 184] width 2 height 14
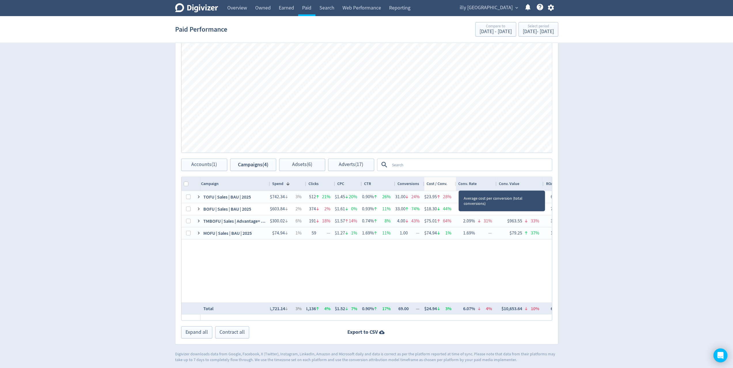
drag, startPoint x: 465, startPoint y: 183, endPoint x: 455, endPoint y: 183, distance: 9.8
click at [455, 183] on div at bounding box center [455, 184] width 2 height 14
drag, startPoint x: 495, startPoint y: 184, endPoint x: 486, endPoint y: 184, distance: 9.8
click at [486, 184] on div at bounding box center [486, 184] width 2 height 14
drag, startPoint x: 532, startPoint y: 183, endPoint x: 525, endPoint y: 183, distance: 7.2
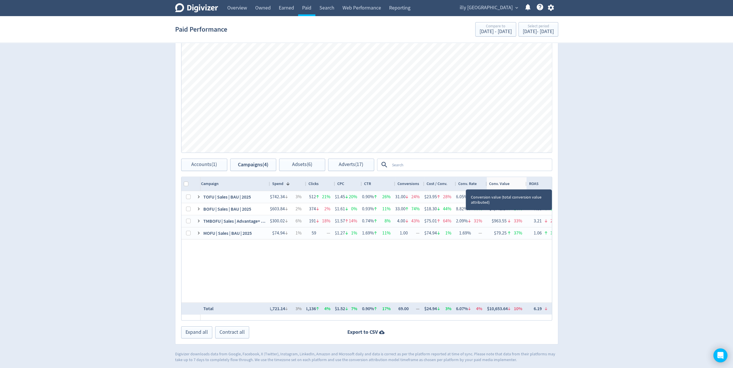
click at [525, 183] on div at bounding box center [526, 184] width 2 height 14
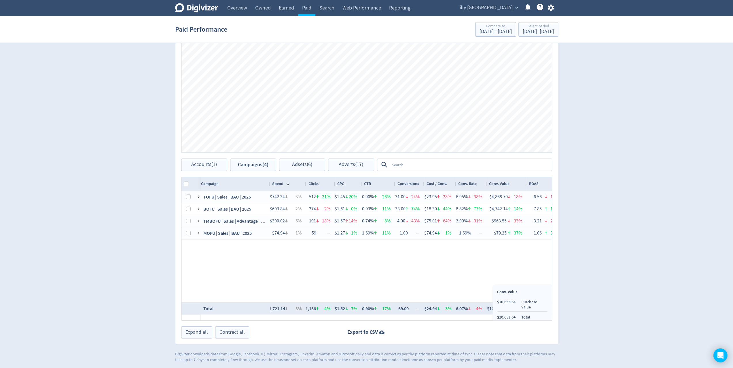
click at [495, 317] on div "Conv. Value $10,653.64 Purchase Value $10,653.64 Total" at bounding box center [521, 305] width 59 height 40
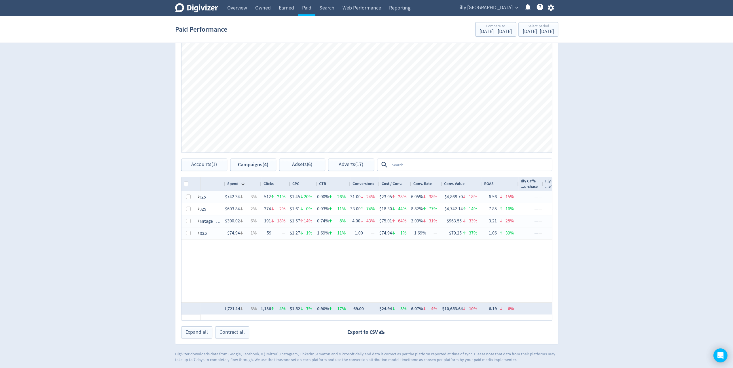
scroll to position [0, 52]
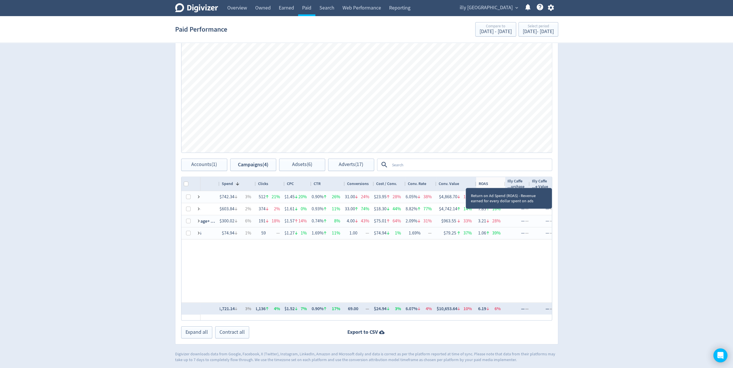
drag, startPoint x: 511, startPoint y: 182, endPoint x: 504, endPoint y: 183, distance: 7.8
click at [504, 183] on div at bounding box center [505, 184] width 2 height 14
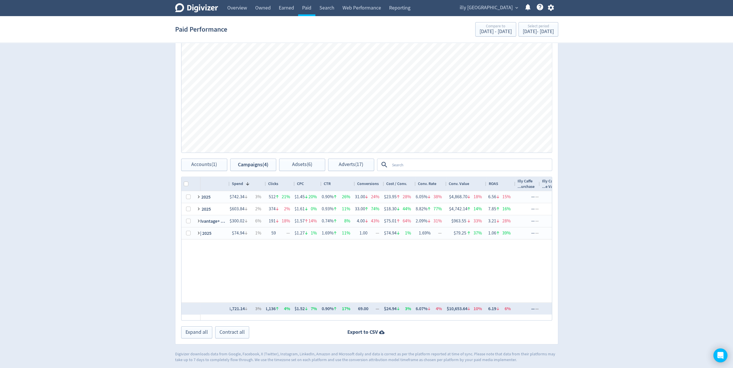
scroll to position [0, 36]
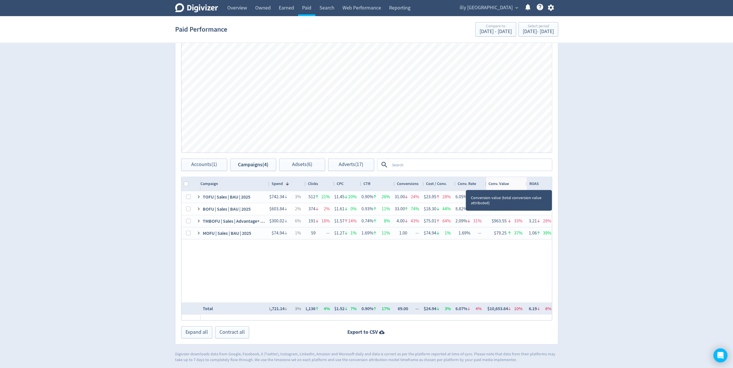
click at [525, 183] on div at bounding box center [526, 184] width 2 height 14
click at [304, 184] on div at bounding box center [305, 184] width 2 height 14
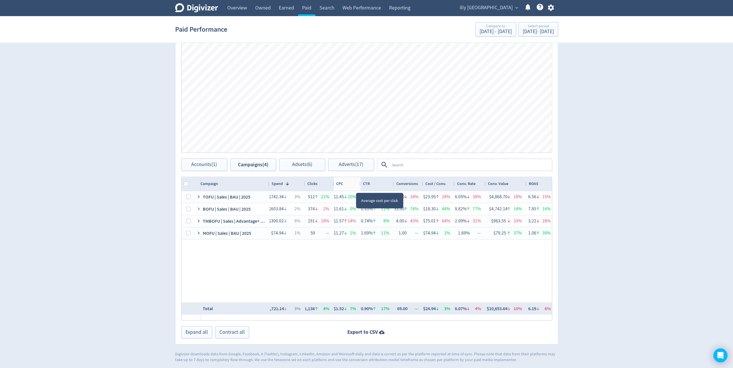
click at [359, 185] on div at bounding box center [360, 184] width 2 height 14
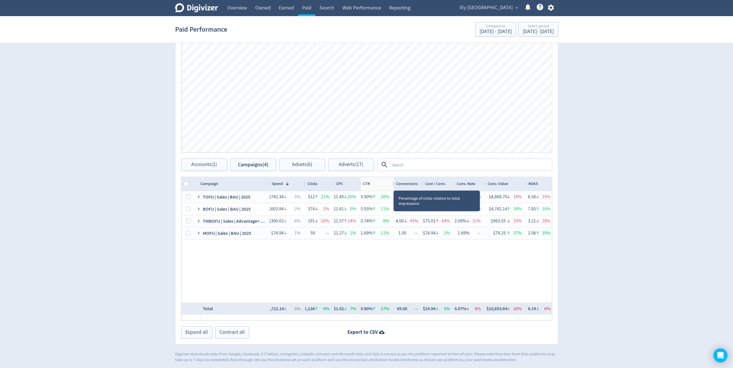
drag, startPoint x: 392, startPoint y: 185, endPoint x: 419, endPoint y: 185, distance: 27.6
click at [391, 185] on div "CTR" at bounding box center [377, 184] width 33 height 14
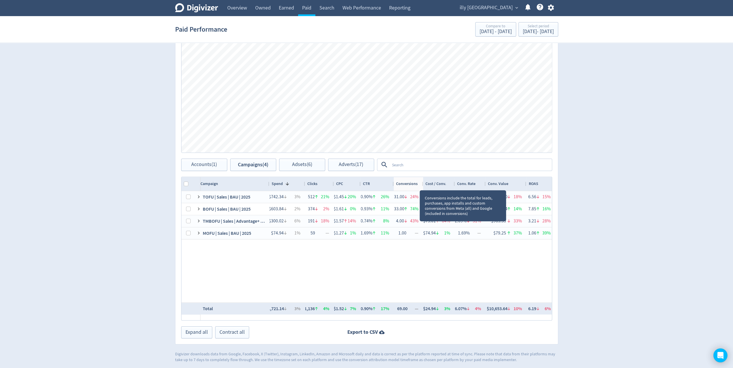
click at [422, 184] on div at bounding box center [423, 184] width 2 height 14
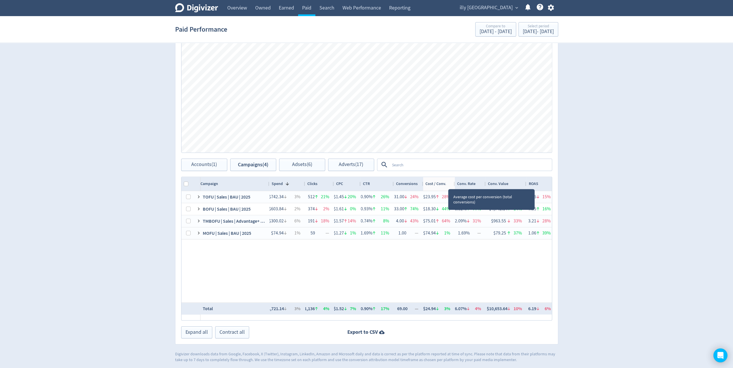
click at [453, 183] on div at bounding box center [454, 184] width 2 height 14
click at [484, 184] on div at bounding box center [485, 184] width 2 height 14
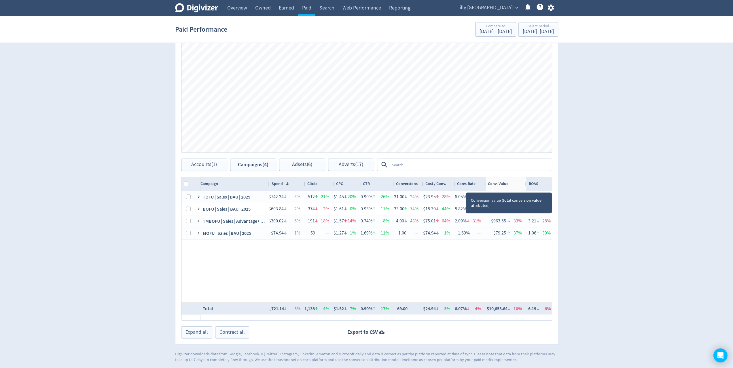
click at [526, 184] on div at bounding box center [526, 184] width 2 height 14
click at [523, 183] on div at bounding box center [524, 184] width 2 height 14
click at [574, 204] on div "Digivizer Logo [PERSON_NAME] Logo Overview Owned Earned Paid Search Web Perform…" at bounding box center [366, 90] width 733 height 546
click at [655, 154] on div "Digivizer Logo [PERSON_NAME] Logo Overview Owned Earned Paid Search Web Perform…" at bounding box center [366, 90] width 733 height 546
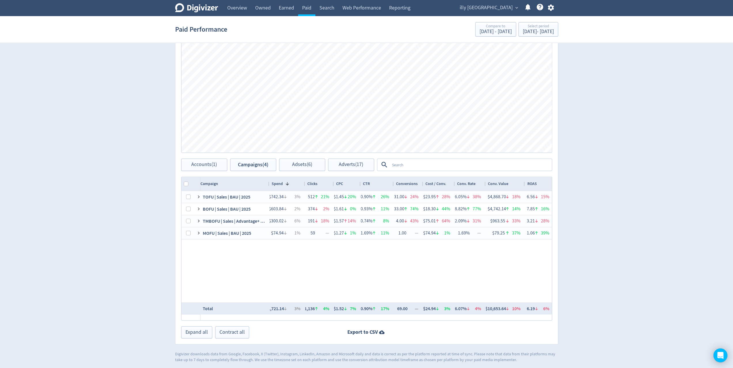
scroll to position [0, 0]
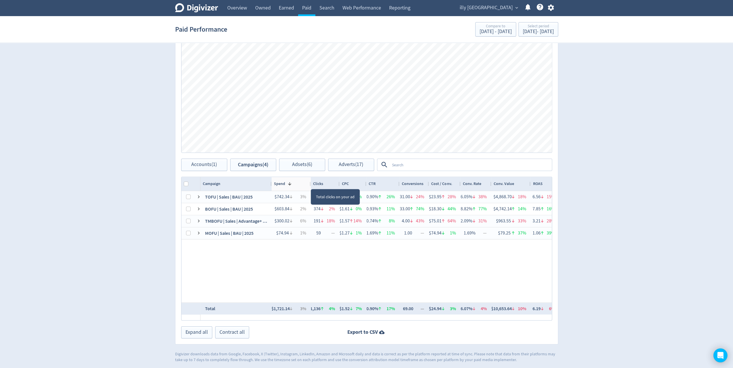
drag, startPoint x: 307, startPoint y: 183, endPoint x: 310, endPoint y: 183, distance: 3.5
click at [310, 183] on div "Spend 1 Clicks CPC CTR" at bounding box center [404, 184] width 408 height 14
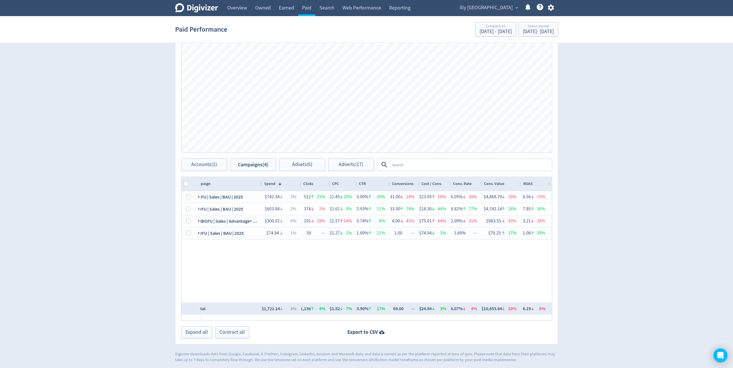
scroll to position [0, 12]
click at [331, 186] on div at bounding box center [332, 184] width 2 height 14
click at [662, 195] on div "Digivizer Logo [PERSON_NAME] Logo Overview Owned Earned Paid Search Web Perform…" at bounding box center [366, 90] width 733 height 546
click at [223, 164] on button "Accounts (1)" at bounding box center [204, 165] width 46 height 12
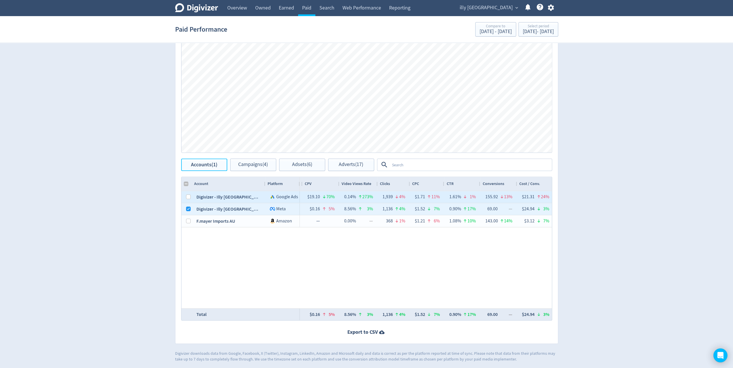
checkbox input "false"
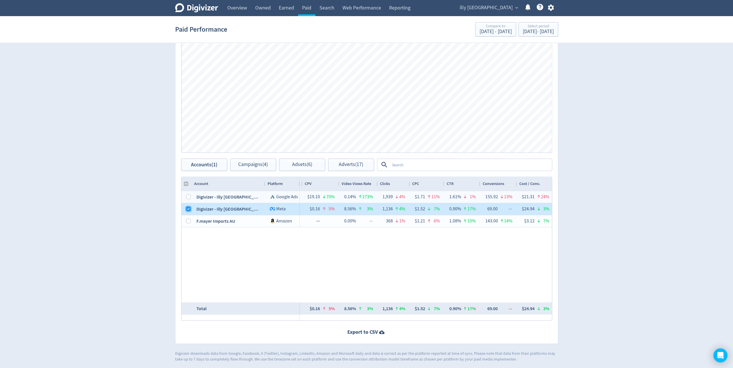
drag, startPoint x: 187, startPoint y: 209, endPoint x: 195, endPoint y: 223, distance: 16.5
click at [187, 209] on input "Press Space to toggle row selection (checked)" at bounding box center [188, 209] width 5 height 5
checkbox input "false"
click at [190, 219] on div at bounding box center [186, 221] width 10 height 12
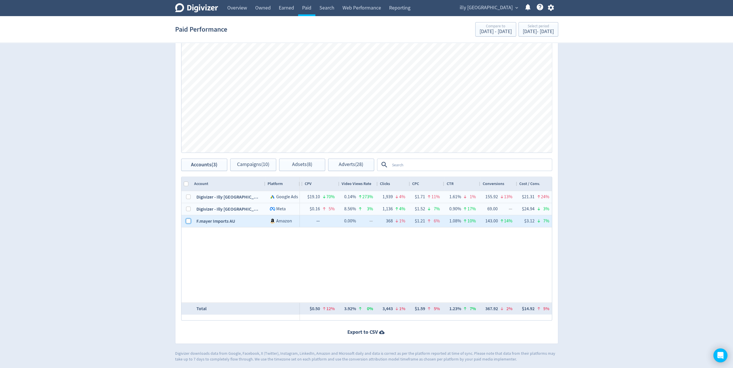
click at [186, 221] on input "Press Space to toggle row selection (unchecked)" at bounding box center [188, 221] width 5 height 5
checkbox input "true"
checkbox input "false"
click at [249, 167] on button "Campaigns (1)" at bounding box center [253, 165] width 46 height 12
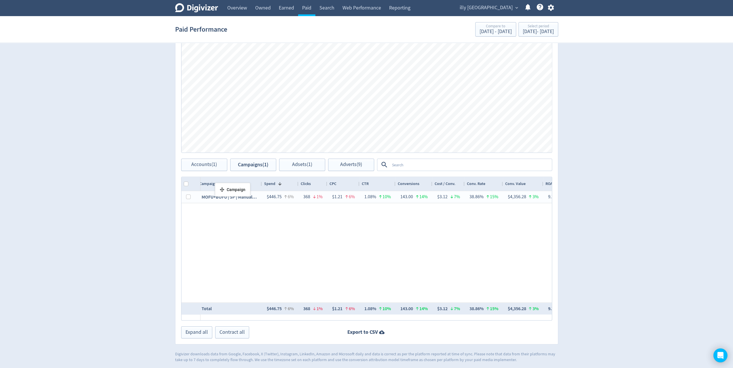
drag, startPoint x: 230, startPoint y: 183, endPoint x: 218, endPoint y: 185, distance: 12.9
drag, startPoint x: 297, startPoint y: 182, endPoint x: 290, endPoint y: 183, distance: 7.3
click at [290, 183] on div at bounding box center [291, 184] width 2 height 14
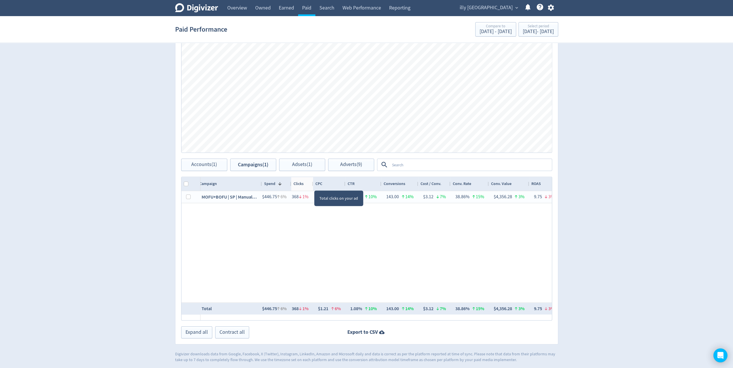
drag, startPoint x: 319, startPoint y: 184, endPoint x: 312, endPoint y: 186, distance: 7.1
click at [312, 186] on div at bounding box center [313, 184] width 2 height 14
drag, startPoint x: 344, startPoint y: 184, endPoint x: 341, endPoint y: 185, distance: 3.9
click at [338, 185] on div at bounding box center [338, 184] width 2 height 14
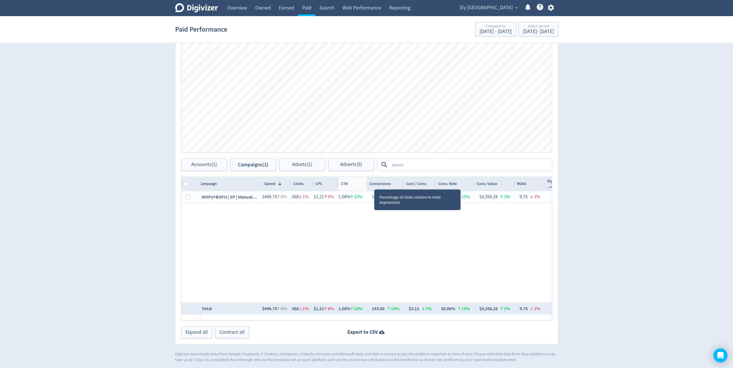
drag, startPoint x: 374, startPoint y: 183, endPoint x: 366, endPoint y: 184, distance: 7.5
click at [366, 184] on div at bounding box center [366, 184] width 2 height 14
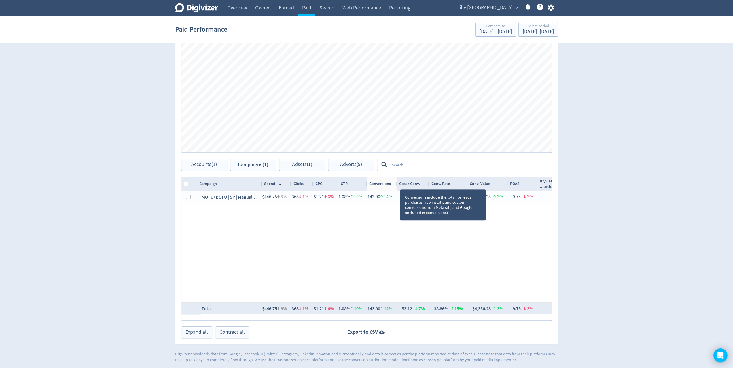
drag, startPoint x: 403, startPoint y: 183, endPoint x: 396, endPoint y: 184, distance: 7.0
click at [396, 184] on div at bounding box center [396, 184] width 2 height 14
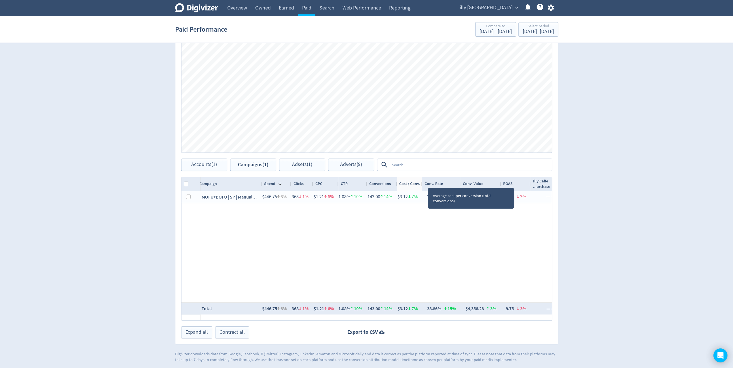
drag, startPoint x: 427, startPoint y: 182, endPoint x: 420, endPoint y: 183, distance: 7.0
click at [421, 183] on div at bounding box center [422, 184] width 2 height 14
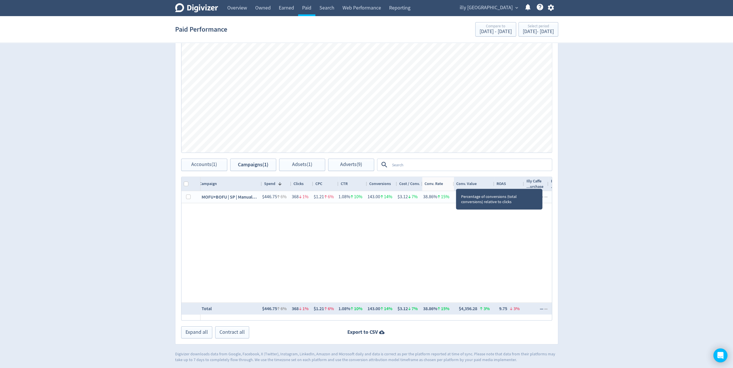
drag, startPoint x: 459, startPoint y: 184, endPoint x: 453, endPoint y: 184, distance: 6.6
click at [453, 184] on div at bounding box center [453, 184] width 2 height 14
drag, startPoint x: 494, startPoint y: 183, endPoint x: 486, endPoint y: 183, distance: 7.5
click at [486, 183] on div at bounding box center [487, 184] width 2 height 14
drag, startPoint x: 515, startPoint y: 183, endPoint x: 509, endPoint y: 183, distance: 5.8
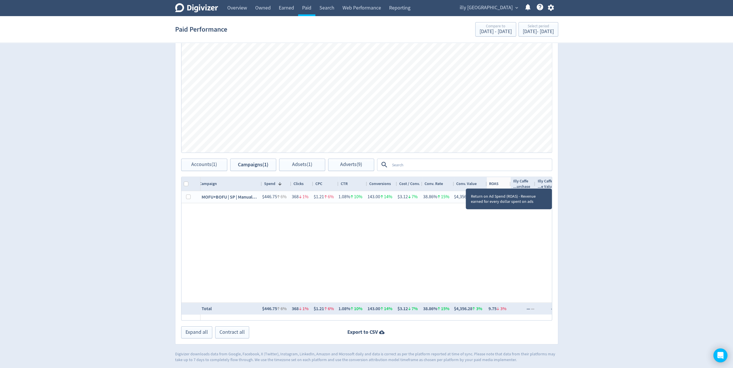
click at [509, 183] on div at bounding box center [510, 184] width 2 height 14
drag, startPoint x: 620, startPoint y: 120, endPoint x: 623, endPoint y: 125, distance: 5.2
click at [620, 120] on div "Digivizer Logo [PERSON_NAME] Logo Overview Owned Earned Paid Search Web Perform…" at bounding box center [366, 90] width 733 height 546
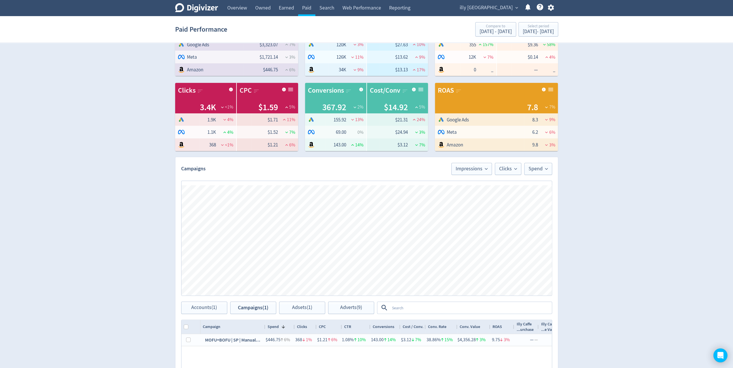
scroll to position [39, 0]
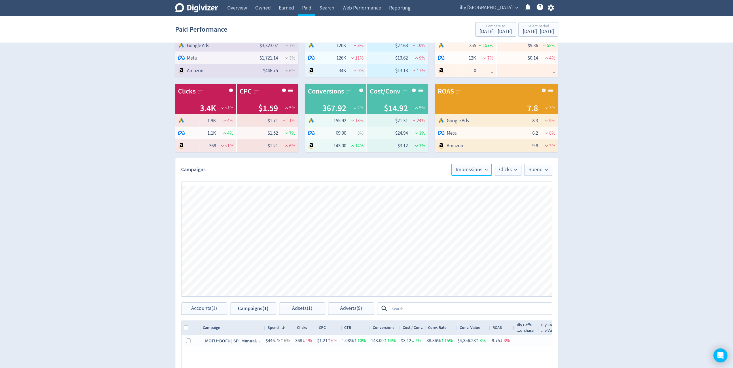
click at [475, 172] on span "Impressions" at bounding box center [472, 169] width 32 height 5
click at [460, 227] on li "ROAS" at bounding box center [463, 226] width 55 height 13
click at [512, 169] on span "Clicks" at bounding box center [508, 169] width 18 height 5
click at [492, 210] on li "Impressions" at bounding box center [493, 215] width 55 height 13
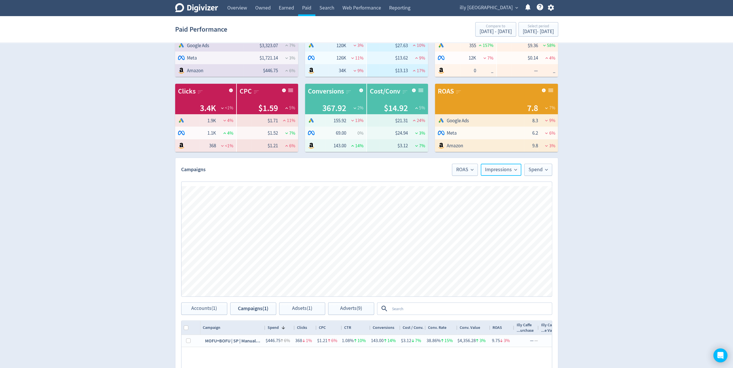
drag, startPoint x: 502, startPoint y: 173, endPoint x: 501, endPoint y: 177, distance: 3.6
click at [502, 173] on button "Impressions" at bounding box center [501, 170] width 41 height 12
click at [486, 204] on li "Spend" at bounding box center [493, 202] width 55 height 13
drag, startPoint x: 533, startPoint y: 174, endPoint x: 533, endPoint y: 177, distance: 2.9
click at [533, 174] on button "Spend" at bounding box center [538, 170] width 28 height 12
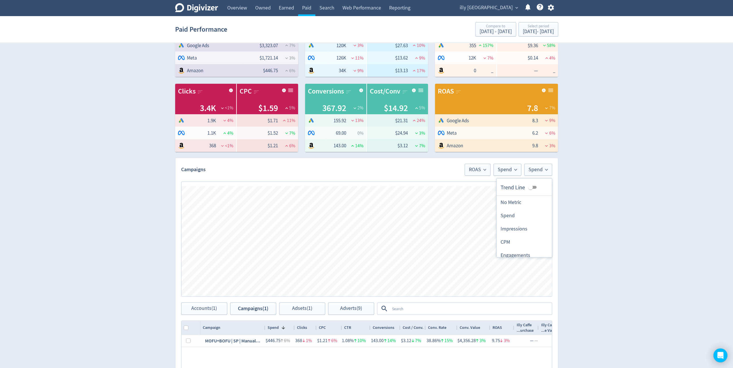
click at [522, 202] on li "No Metric" at bounding box center [523, 202] width 55 height 13
click at [609, 304] on div "Digivizer Logo [PERSON_NAME] Logo Overview Owned Earned Paid Search Web Perform…" at bounding box center [366, 234] width 733 height 546
click at [497, 172] on span "ROAS" at bounding box center [493, 169] width 17 height 5
click at [487, 204] on li "Spend" at bounding box center [478, 202] width 55 height 13
click at [527, 172] on span "Spend" at bounding box center [523, 169] width 19 height 5
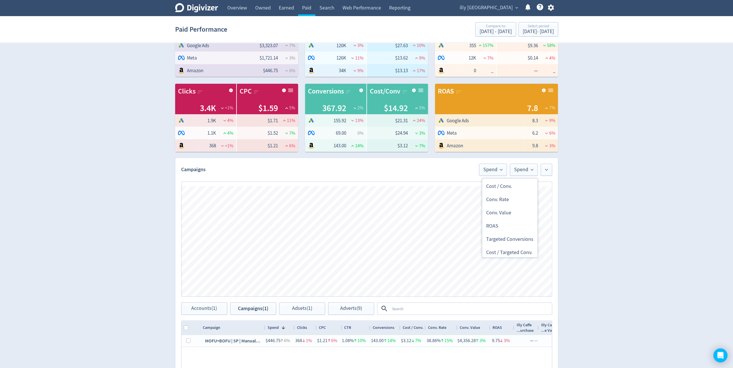
click at [505, 225] on li "ROAS" at bounding box center [509, 226] width 55 height 13
click at [502, 172] on span "Spend" at bounding box center [494, 169] width 19 height 5
click at [484, 224] on li "ROAS" at bounding box center [480, 226] width 55 height 13
click at [523, 174] on button "ROAS" at bounding box center [525, 170] width 26 height 12
click at [516, 202] on li "Spend" at bounding box center [509, 202] width 55 height 13
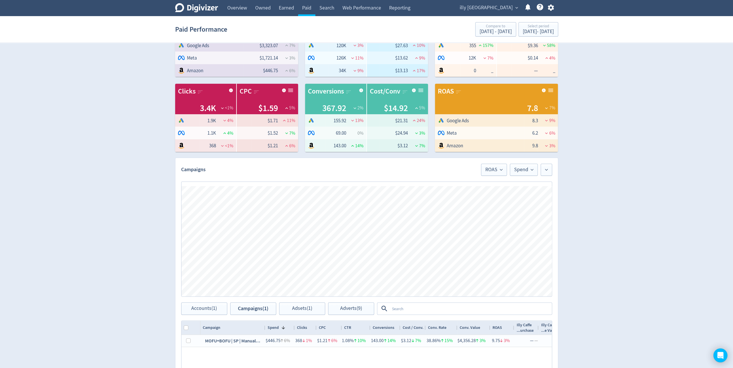
drag, startPoint x: 618, startPoint y: 266, endPoint x: 616, endPoint y: 268, distance: 3.1
click at [618, 266] on div "Digivizer Logo [PERSON_NAME] Logo Overview Owned Earned Paid Search Web Perform…" at bounding box center [366, 234] width 733 height 546
click at [497, 167] on span "ROAS" at bounding box center [493, 169] width 17 height 5
click at [485, 187] on input "Trend Line" at bounding box center [485, 187] width 21 height 7
click at [485, 187] on input "Trend Line" at bounding box center [489, 187] width 21 height 7
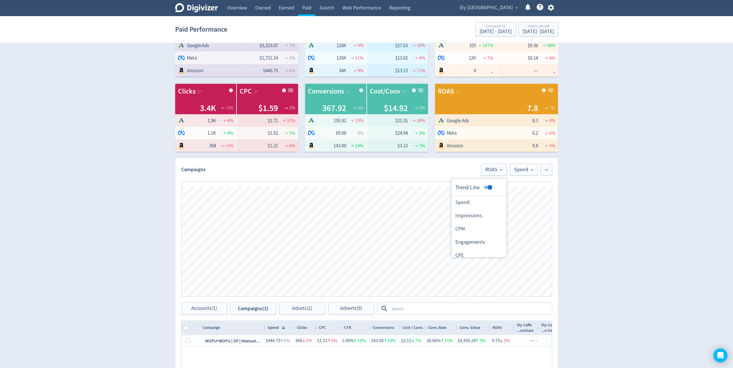
checkbox input "false"
click at [522, 173] on button "Spend" at bounding box center [524, 170] width 28 height 12
click at [514, 187] on input "Trend Line" at bounding box center [516, 187] width 21 height 7
click at [514, 187] on input "Trend Line" at bounding box center [520, 187] width 21 height 7
checkbox input "false"
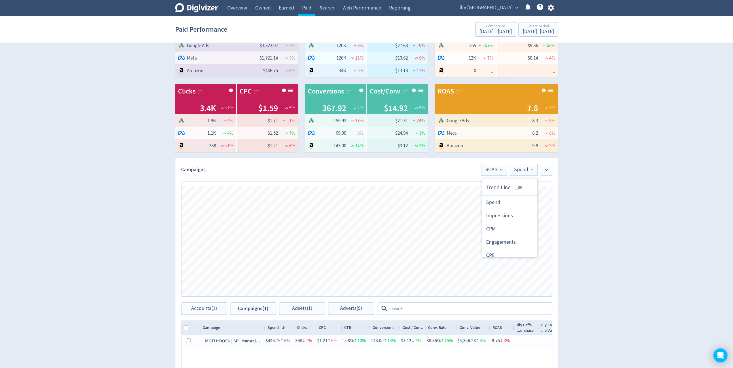
click at [591, 200] on div "Digivizer Logo [PERSON_NAME] Logo Overview Owned Earned Paid Search Web Perform…" at bounding box center [366, 234] width 733 height 546
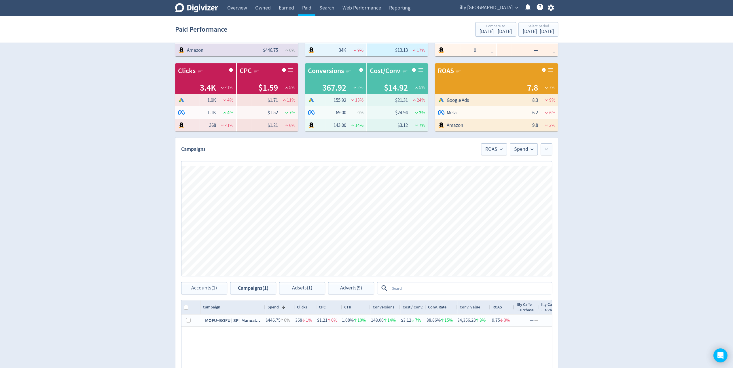
scroll to position [97, 0]
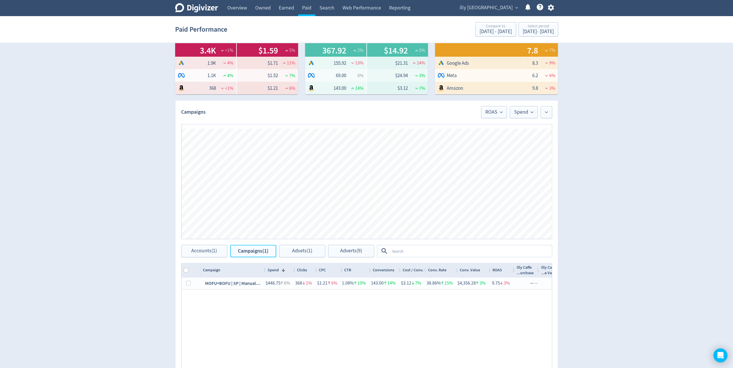
drag, startPoint x: 258, startPoint y: 251, endPoint x: 267, endPoint y: 254, distance: 9.5
click at [258, 251] on span "Campaigns (1)" at bounding box center [253, 251] width 31 height 5
click at [209, 253] on span "Accounts (1)" at bounding box center [204, 251] width 26 height 5
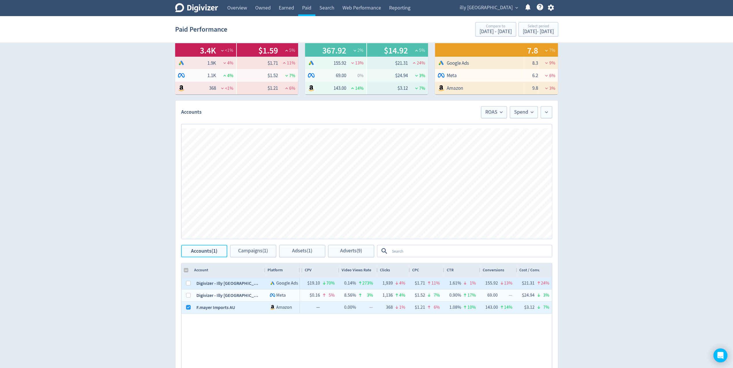
checkbox input "false"
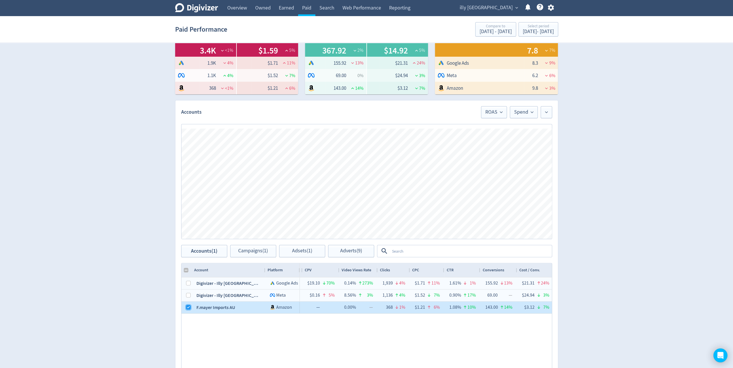
click at [186, 308] on input "Press Space to toggle row selection (checked)" at bounding box center [188, 307] width 5 height 5
checkbox input "false"
